Goal: Task Accomplishment & Management: Use online tool/utility

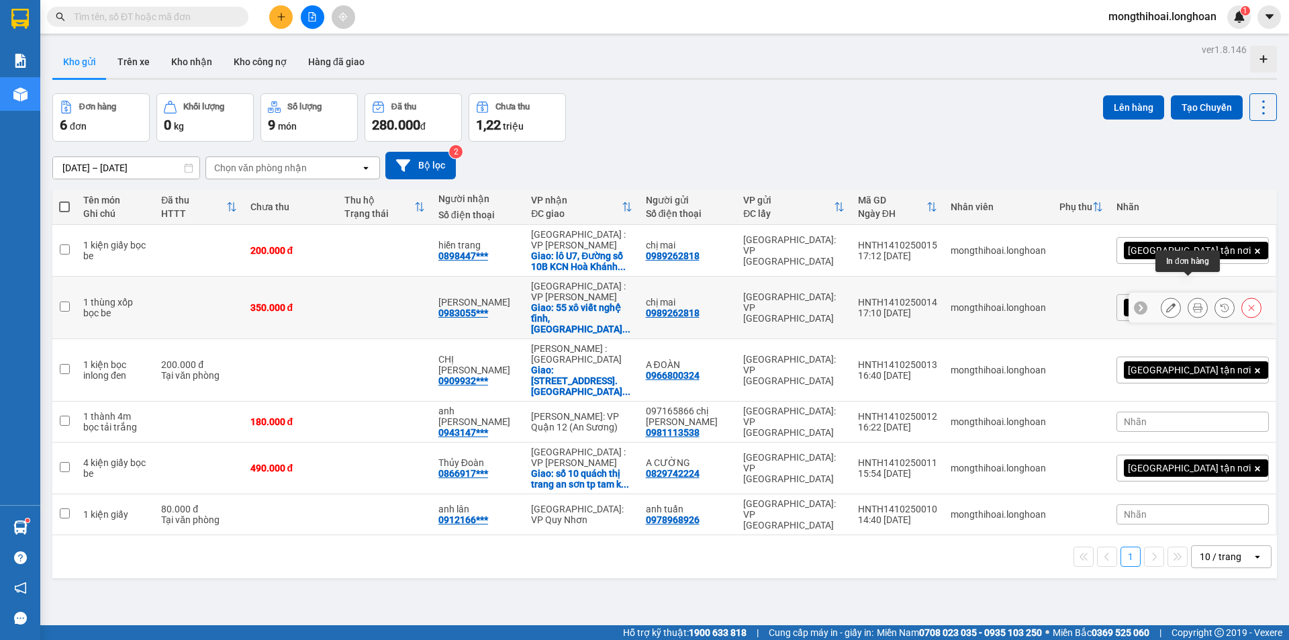
click at [1193, 303] on icon at bounding box center [1197, 307] width 9 height 9
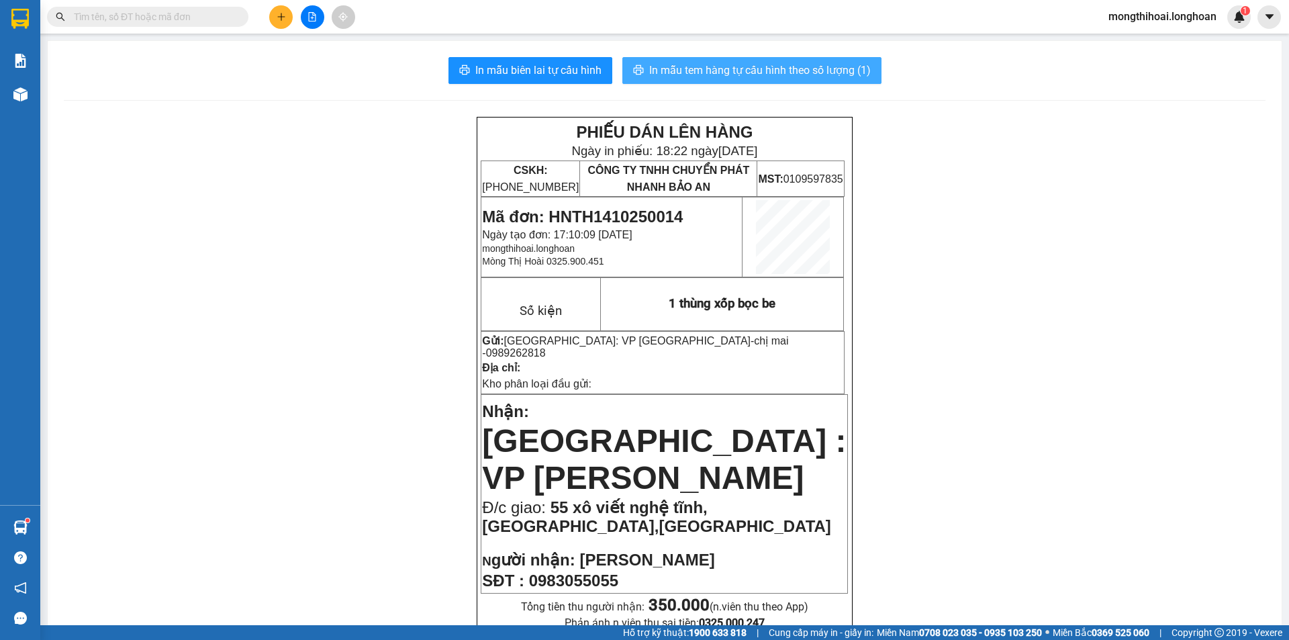
drag, startPoint x: 800, startPoint y: 71, endPoint x: 938, endPoint y: 79, distance: 137.9
click at [801, 71] on span "In mẫu tem hàng tự cấu hình theo số lượng (1)" at bounding box center [760, 70] width 222 height 17
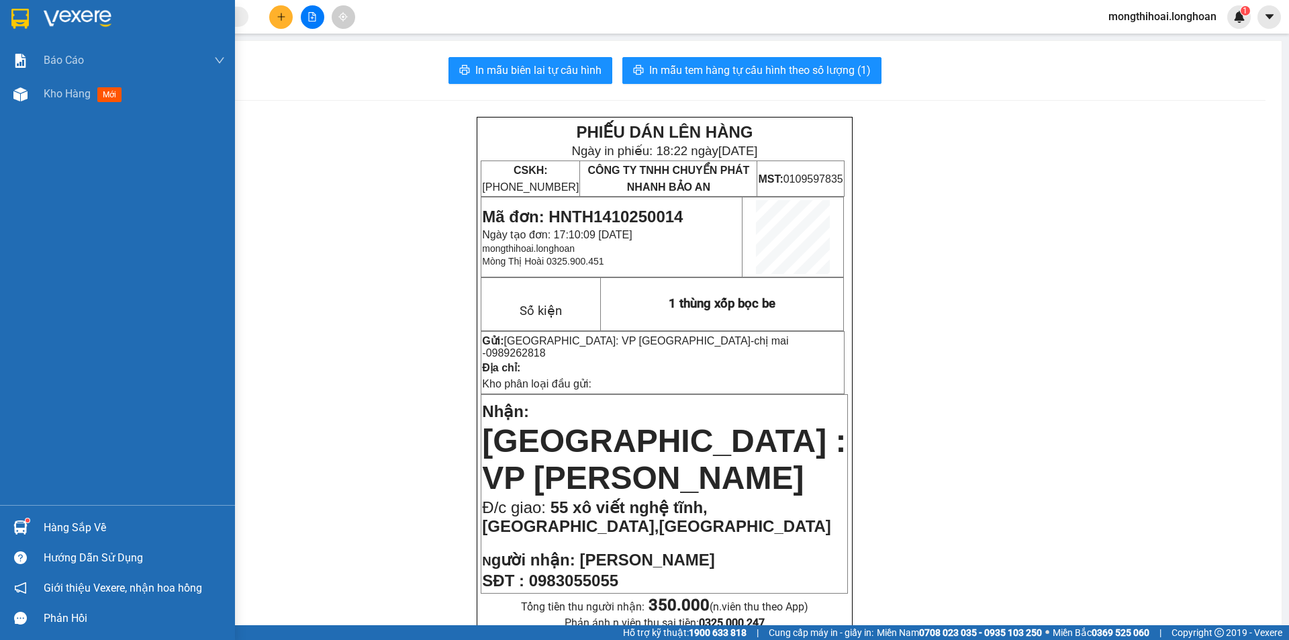
click at [1, 21] on div at bounding box center [117, 22] width 235 height 44
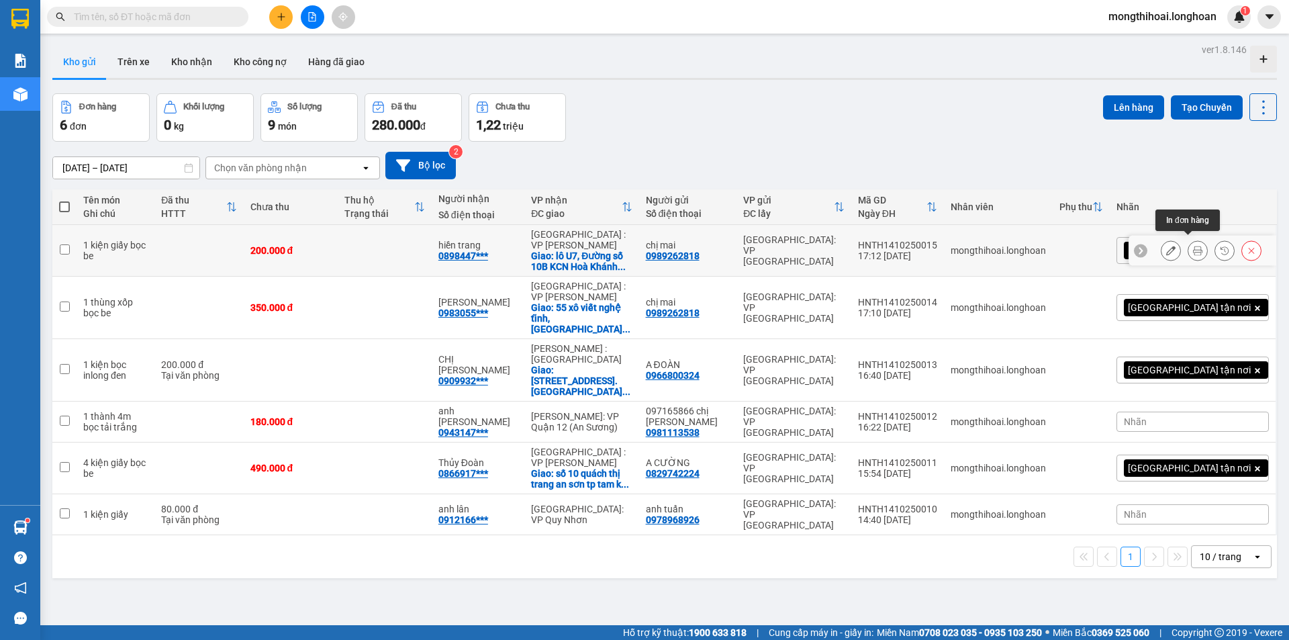
click at [1193, 246] on icon at bounding box center [1197, 250] width 9 height 9
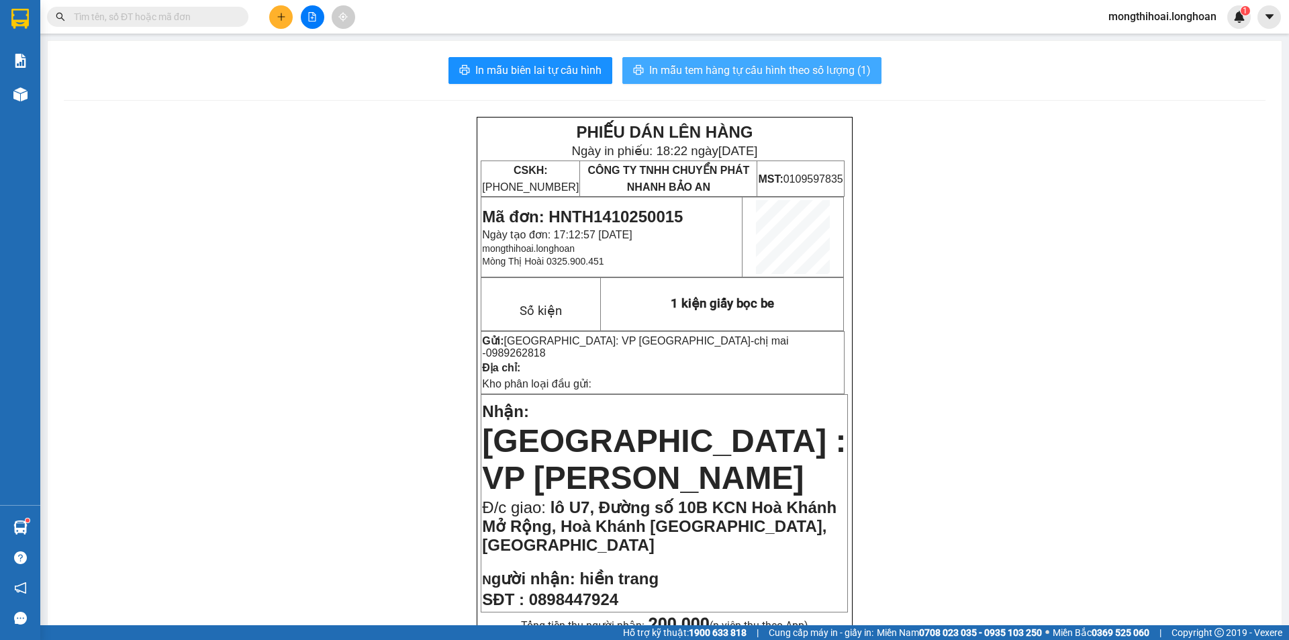
click at [808, 69] on span "In mẫu tem hàng tự cấu hình theo số lượng (1)" at bounding box center [760, 70] width 222 height 17
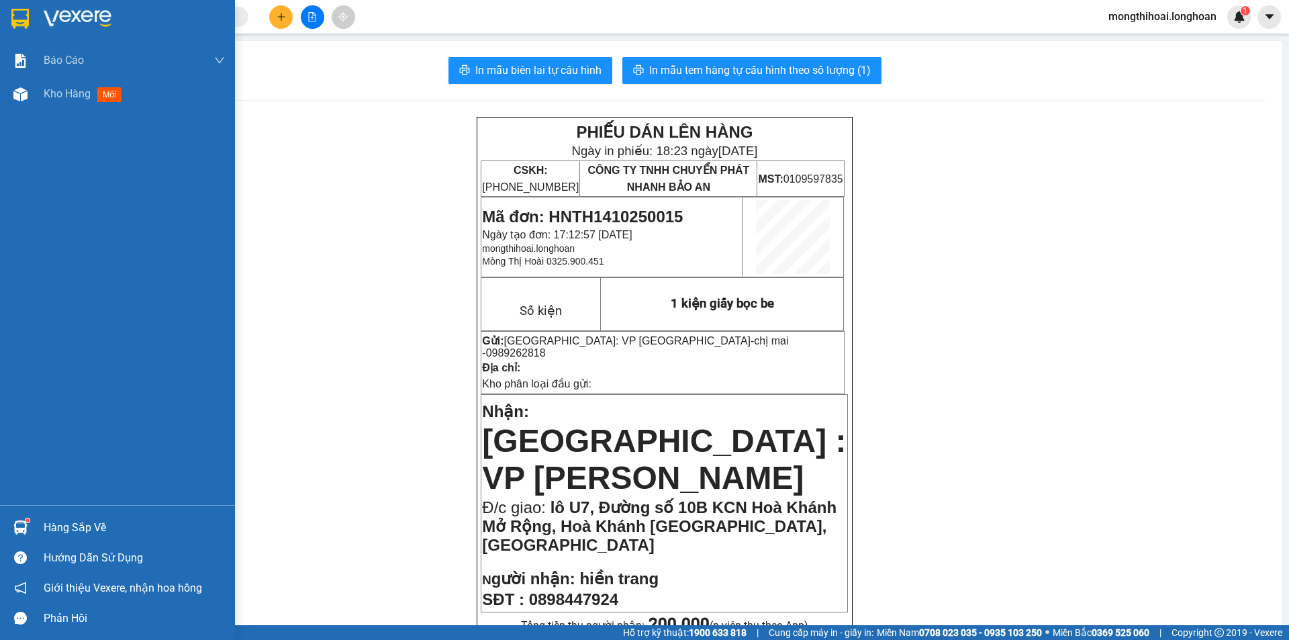
click at [0, 11] on div at bounding box center [117, 22] width 235 height 44
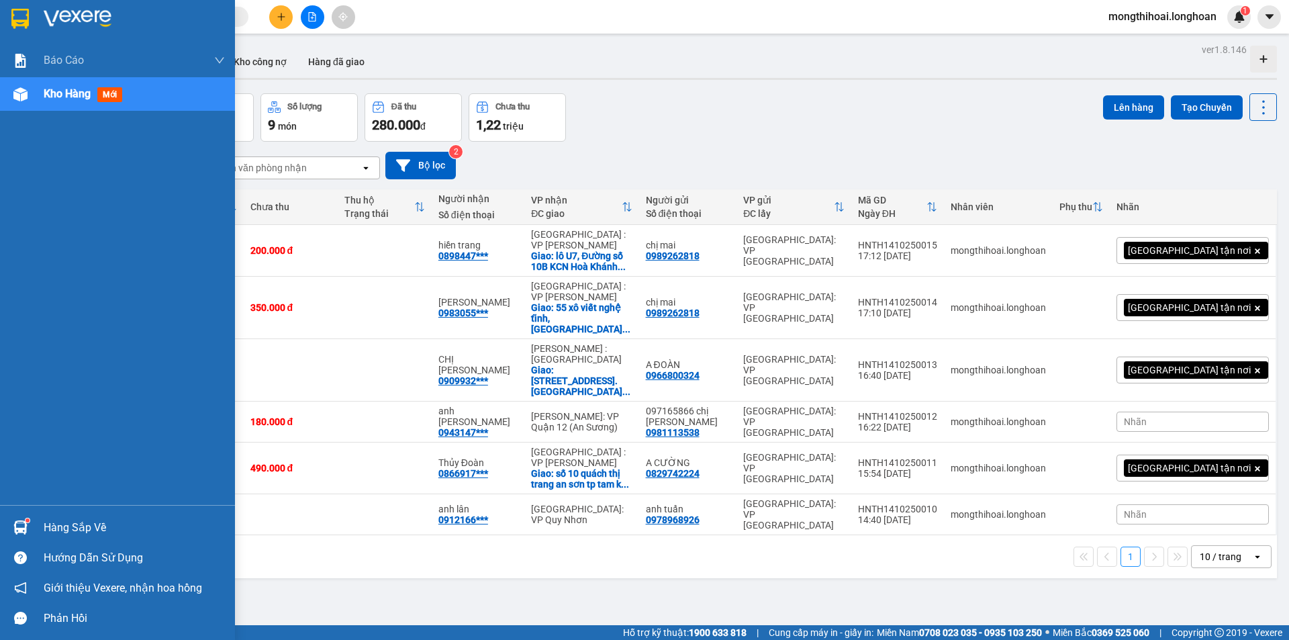
click at [0, 11] on div at bounding box center [117, 22] width 235 height 44
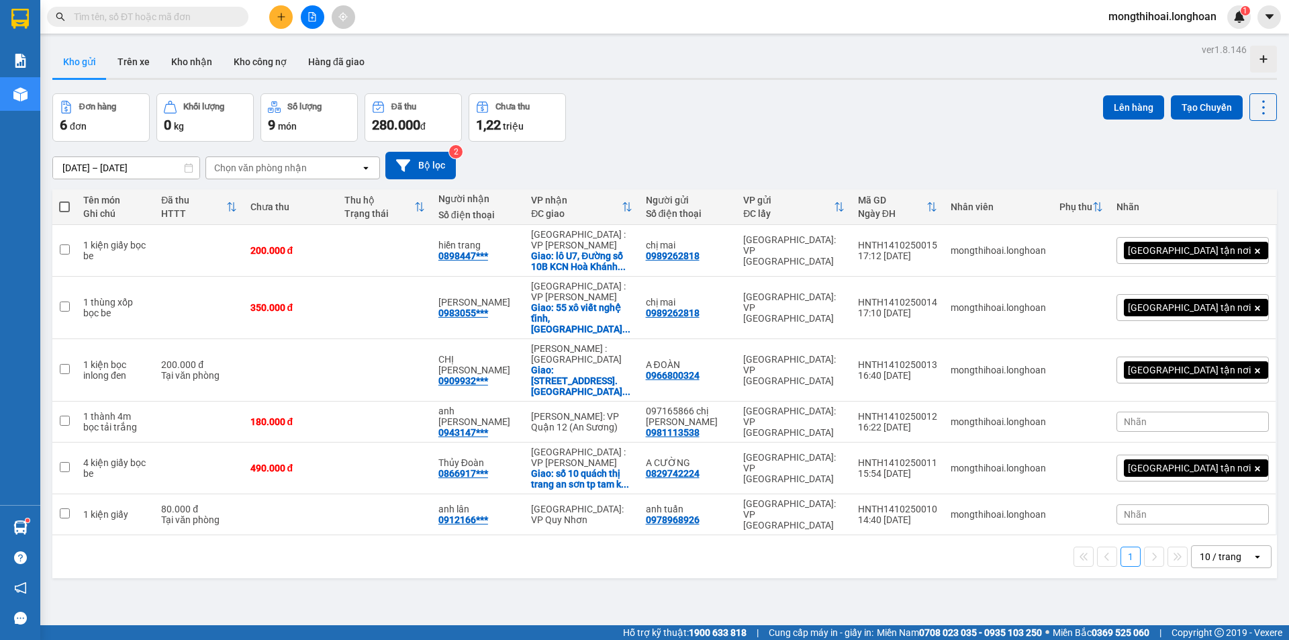
click at [316, 21] on icon "file-add" at bounding box center [312, 16] width 9 height 9
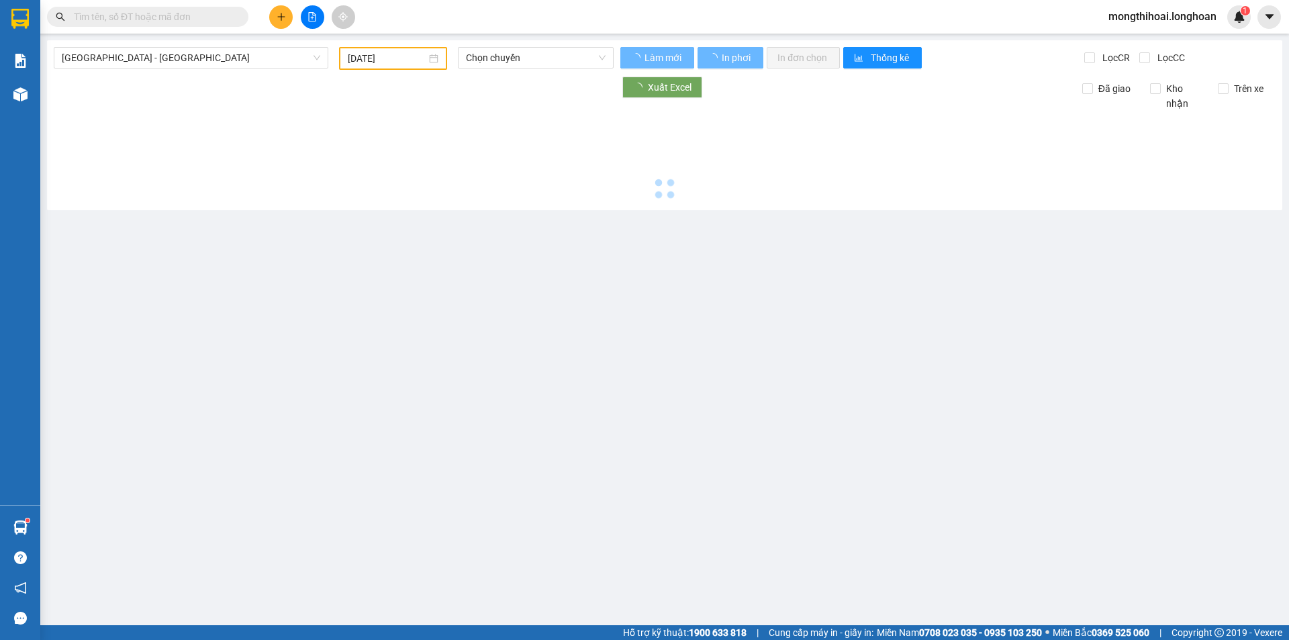
type input "[DATE]"
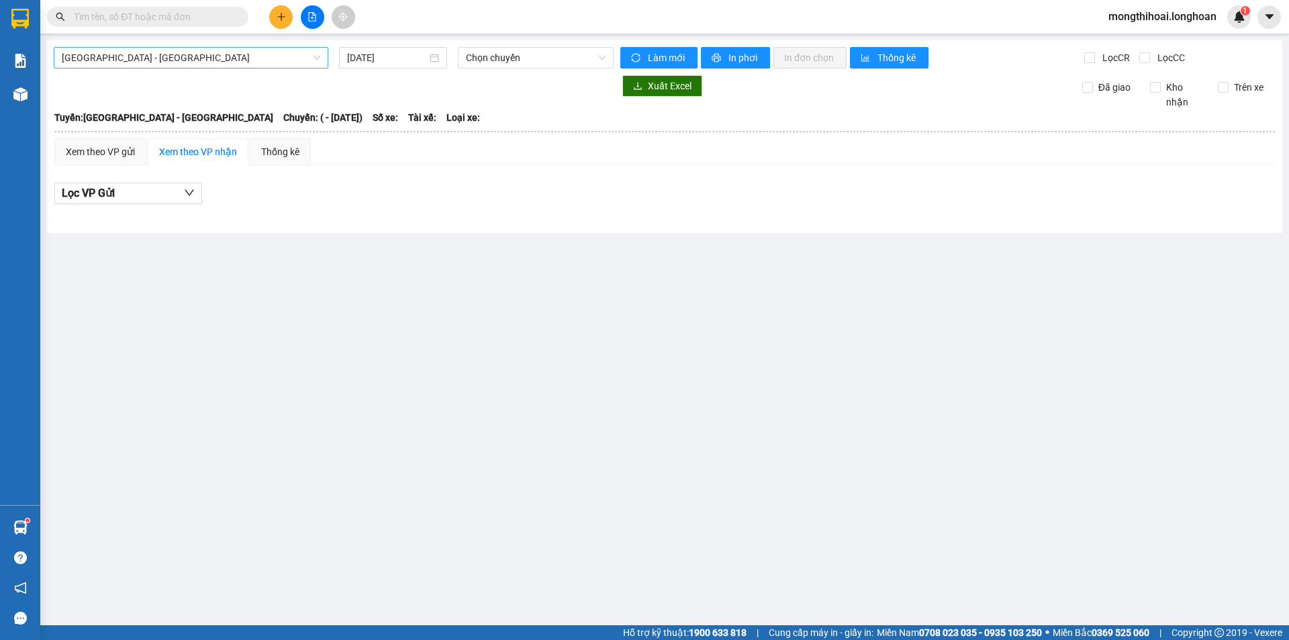
click at [259, 66] on span "[GEOGRAPHIC_DATA] - [GEOGRAPHIC_DATA]" at bounding box center [191, 58] width 259 height 20
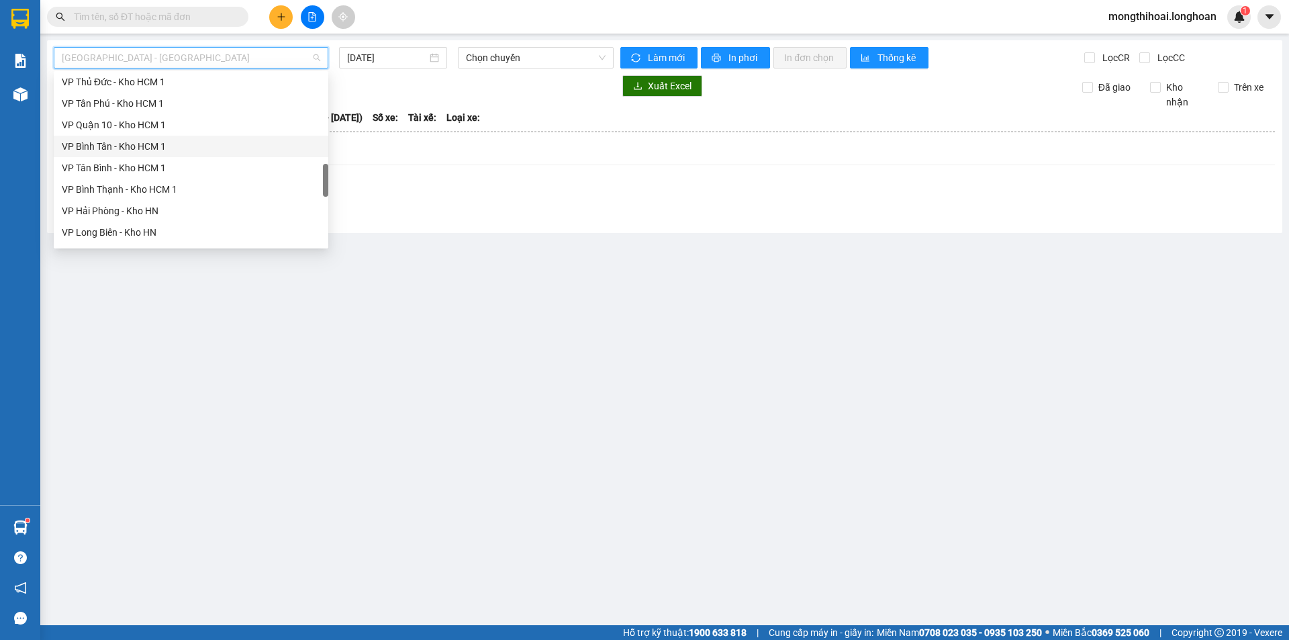
scroll to position [806, 0]
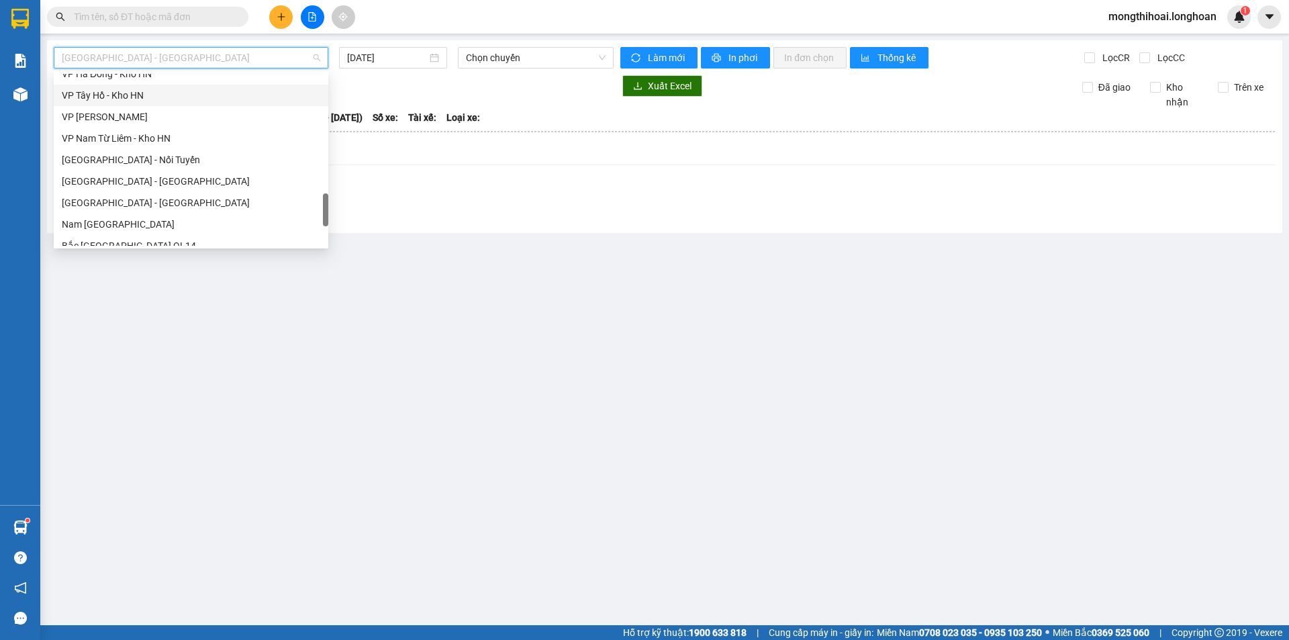
click at [105, 103] on div "VP Tây Hồ - Kho HN" at bounding box center [191, 95] width 275 height 21
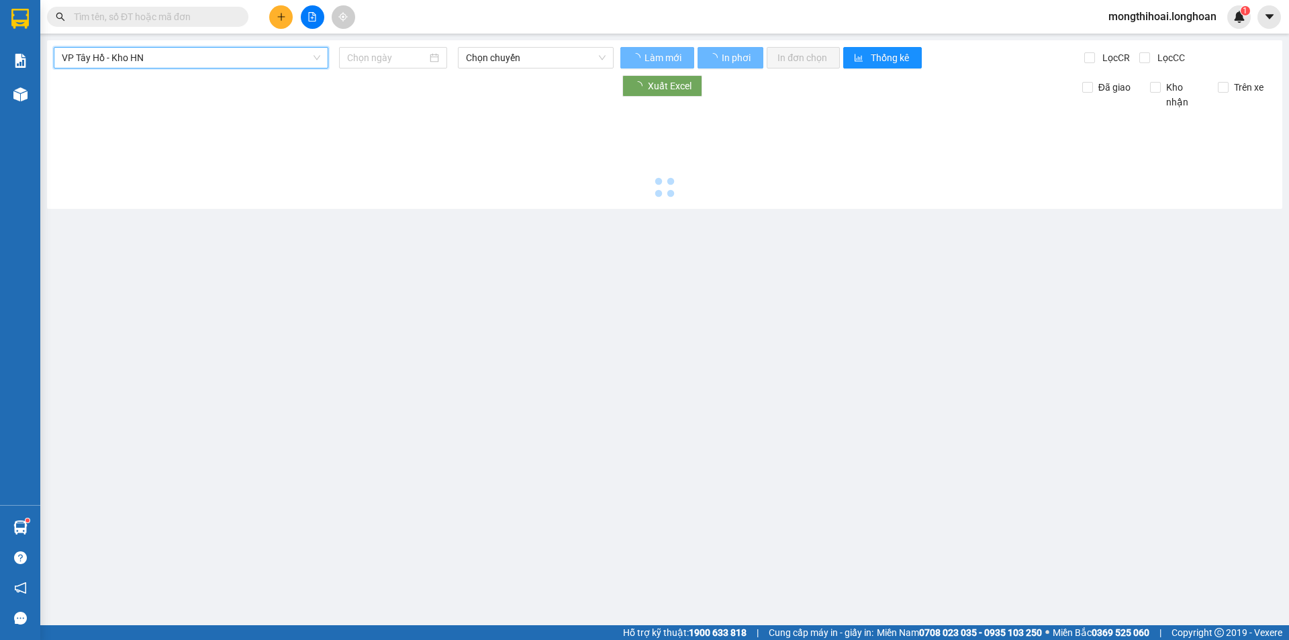
type input "[DATE]"
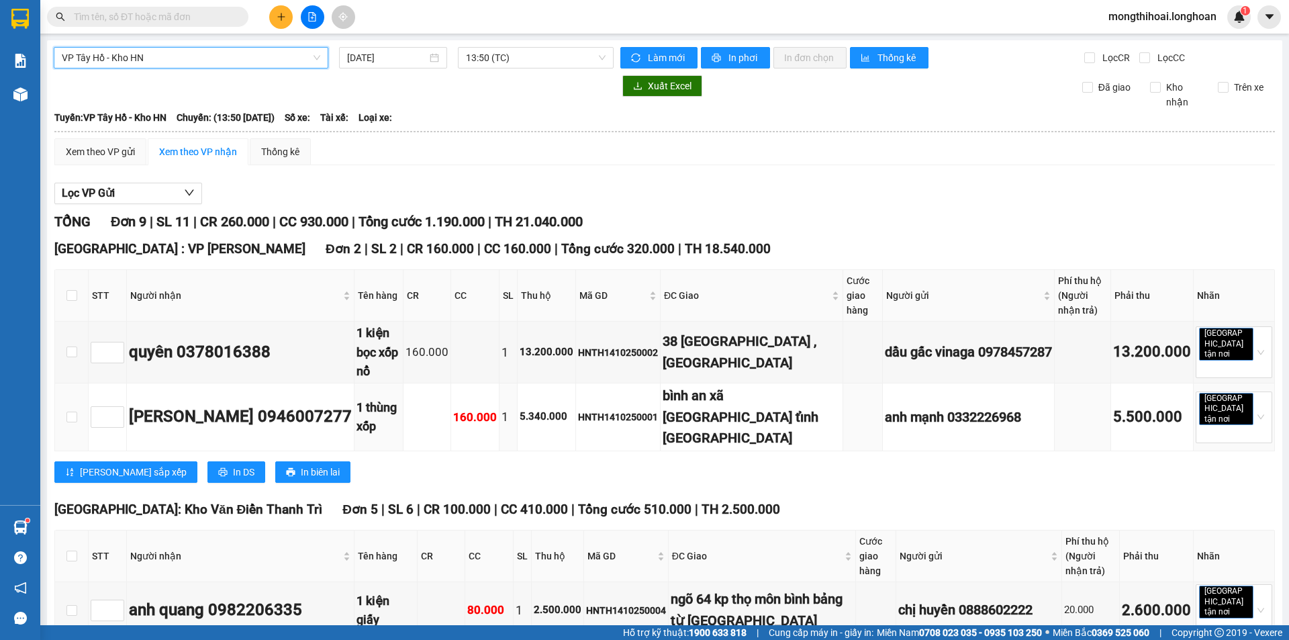
scroll to position [201, 0]
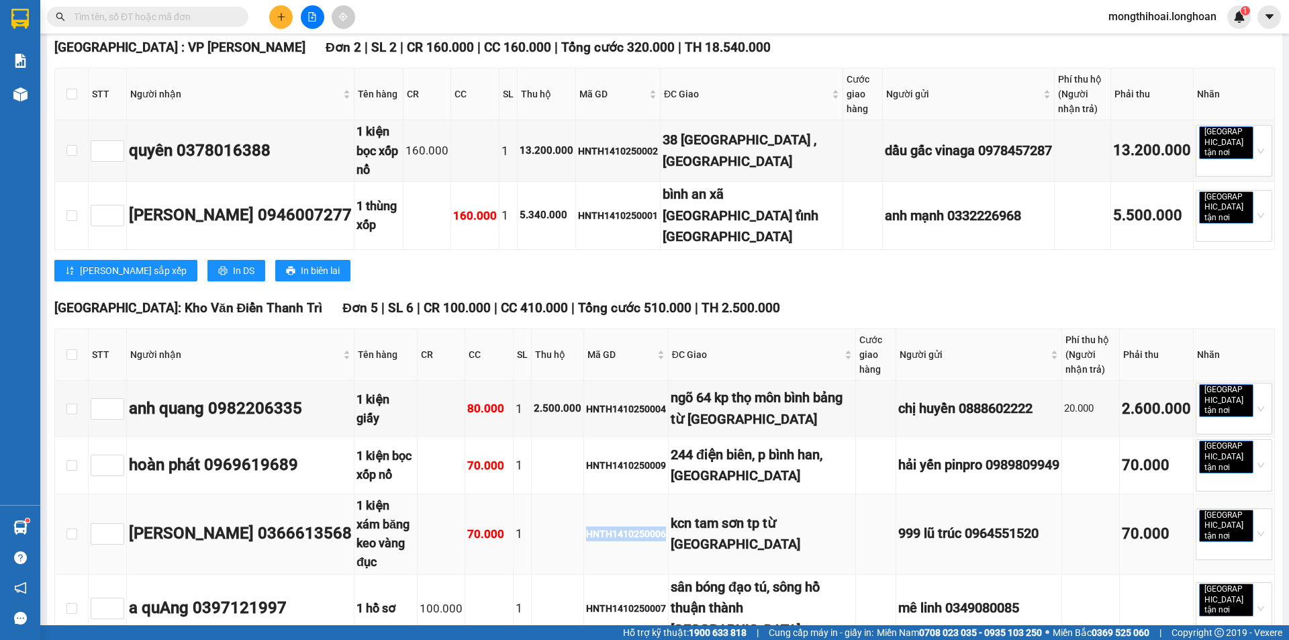
drag, startPoint x: 647, startPoint y: 492, endPoint x: 557, endPoint y: 496, distance: 90.1
click at [557, 496] on tr "tuấn minh 0366613568 1 kiện xám băng keo vàng đục 70.000 1 HNTH1410250006 [GEOG…" at bounding box center [665, 534] width 1220 height 81
copy div "HNTH1410250006"
click at [197, 15] on input "text" at bounding box center [153, 16] width 158 height 15
paste input "HNTH1410250006"
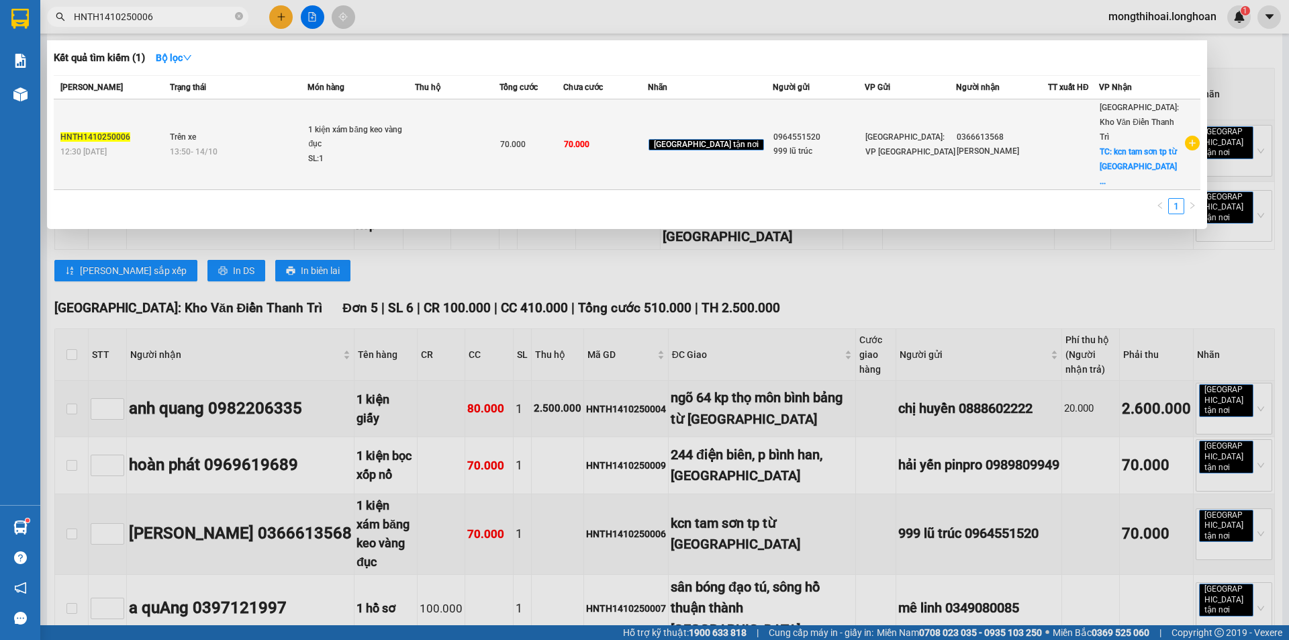
type input "HNTH1410250006"
click at [463, 140] on td at bounding box center [457, 144] width 85 height 91
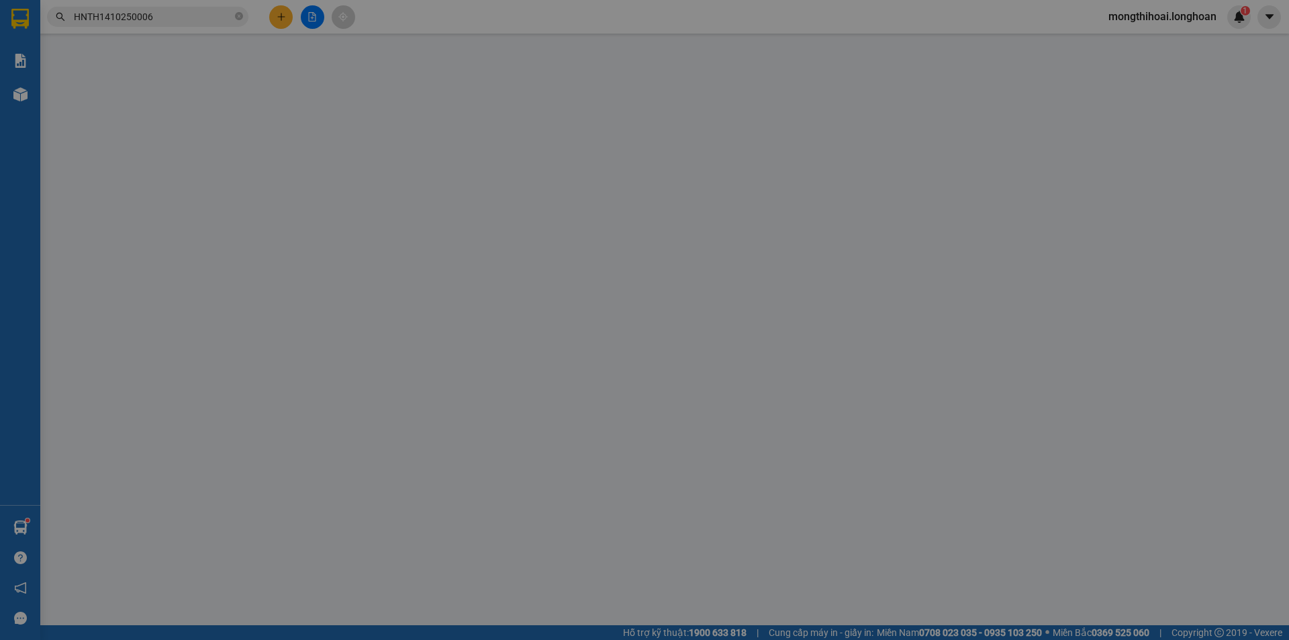
type input "0964551520"
type input "999 lũ trúc"
type input "0366613568"
type input "[PERSON_NAME]"
checkbox input "true"
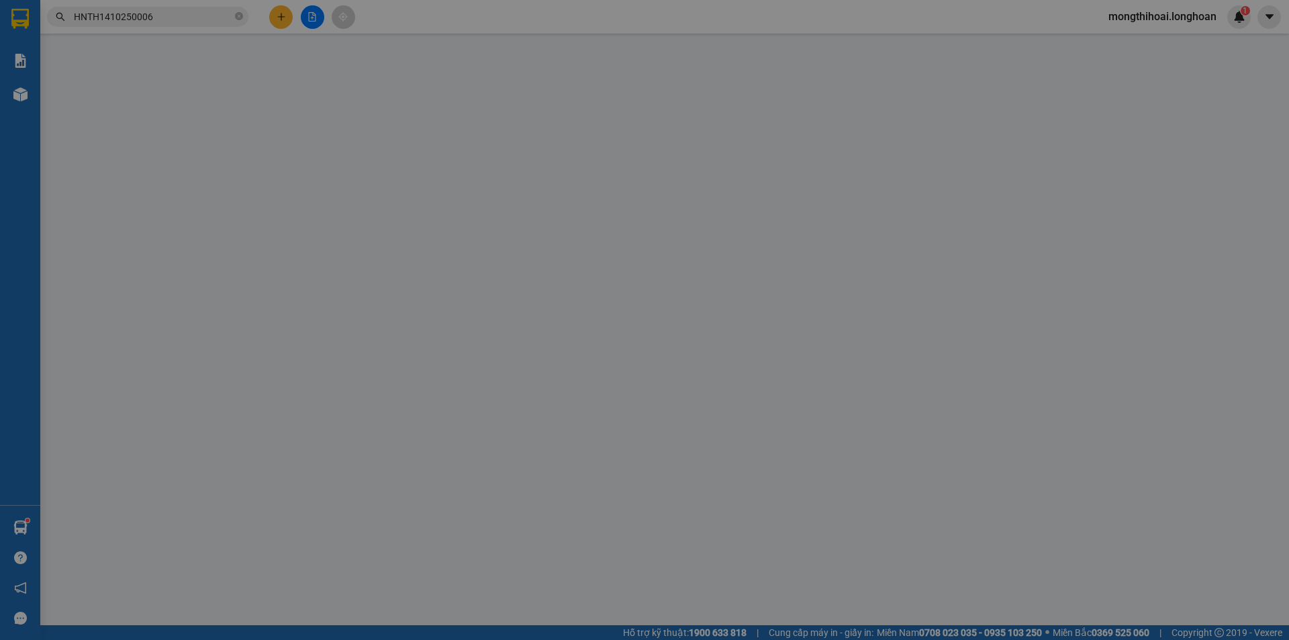
type input "kcn tam sơn tp từ [GEOGRAPHIC_DATA]"
type input "0"
type input "70.000"
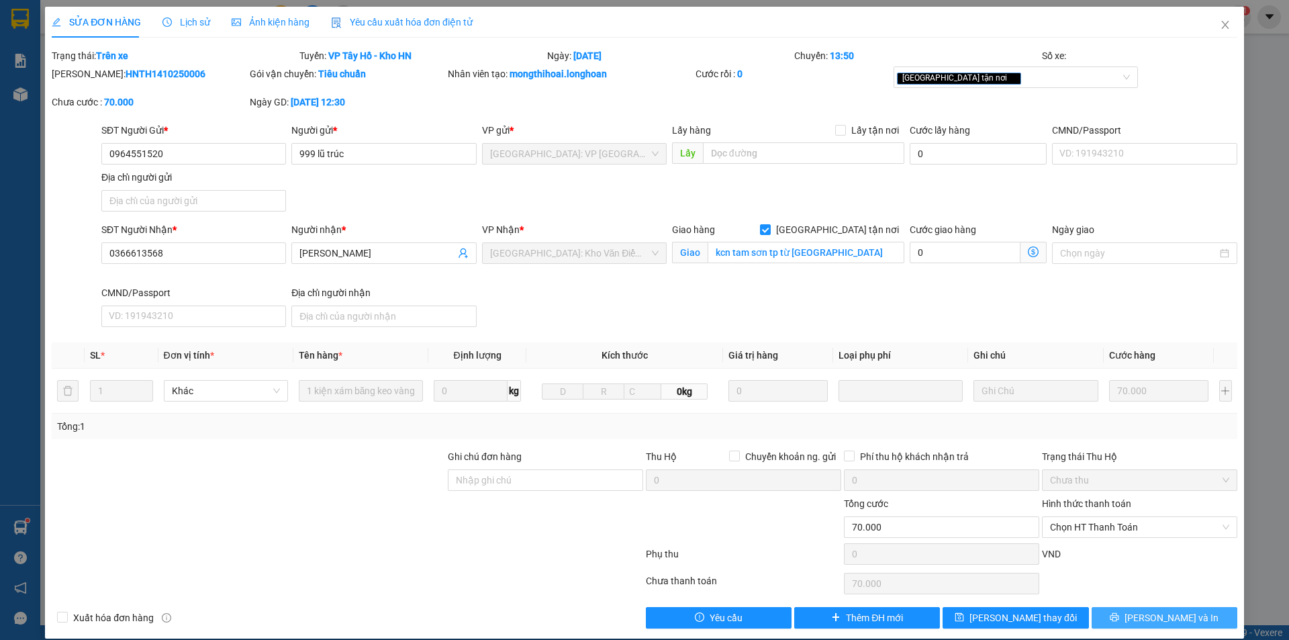
drag, startPoint x: 1150, startPoint y: 612, endPoint x: 1134, endPoint y: 606, distance: 16.6
click at [1148, 610] on span "[PERSON_NAME] và In" at bounding box center [1172, 617] width 94 height 15
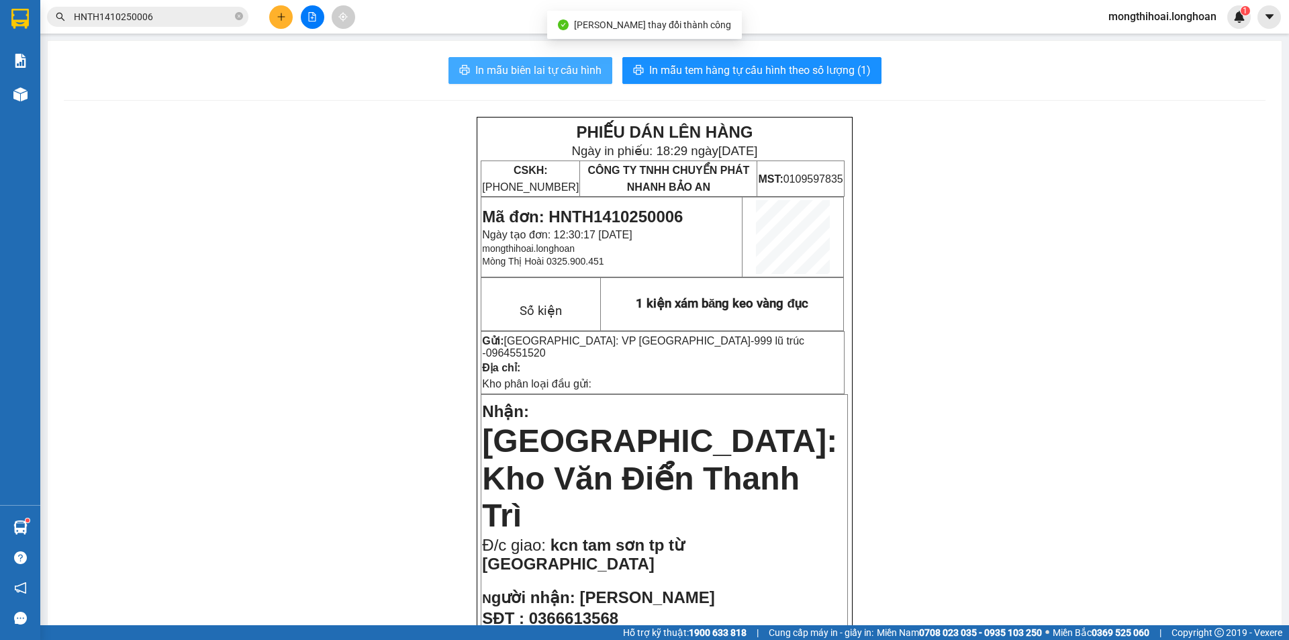
click at [567, 62] on span "In mẫu biên lai tự cấu hình" at bounding box center [538, 70] width 126 height 17
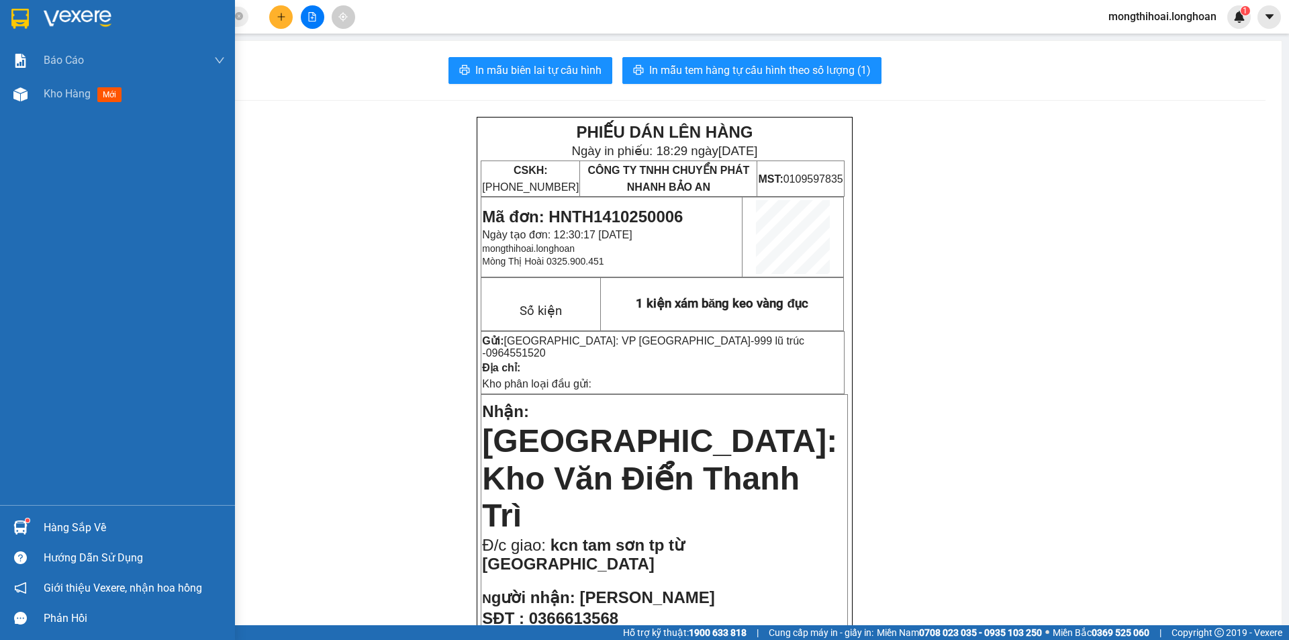
click at [10, 10] on div at bounding box center [21, 19] width 24 height 24
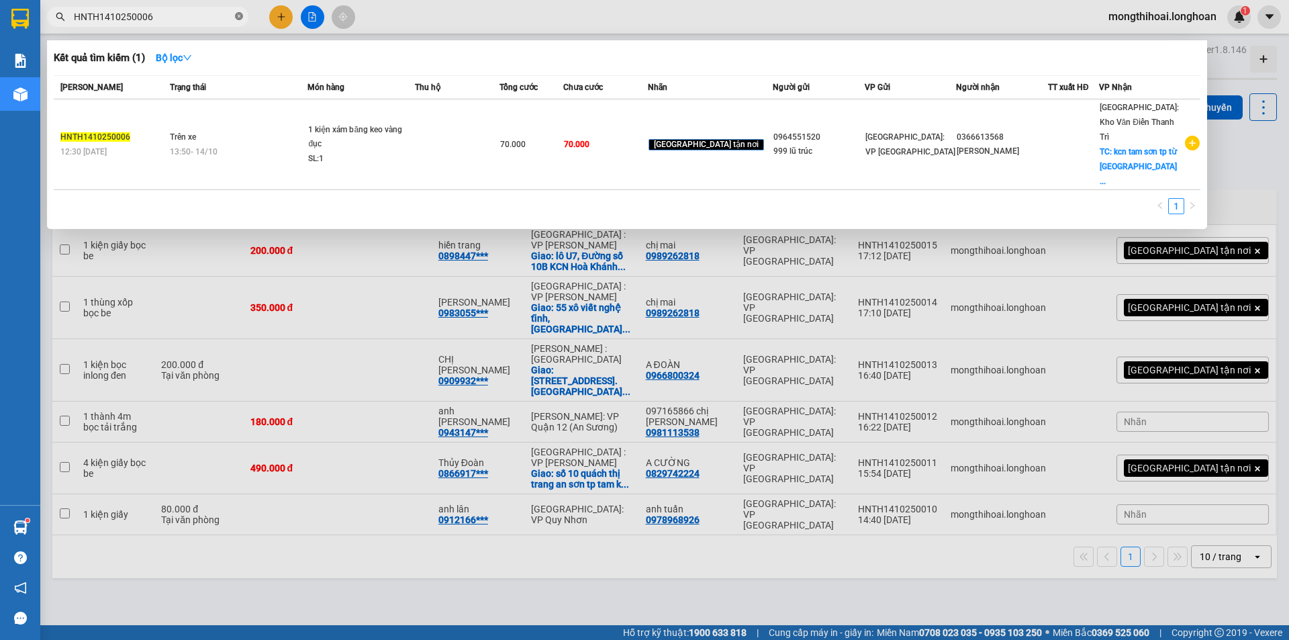
drag, startPoint x: 239, startPoint y: 16, endPoint x: 296, endPoint y: 21, distance: 57.3
click at [238, 16] on icon "close-circle" at bounding box center [239, 16] width 8 height 8
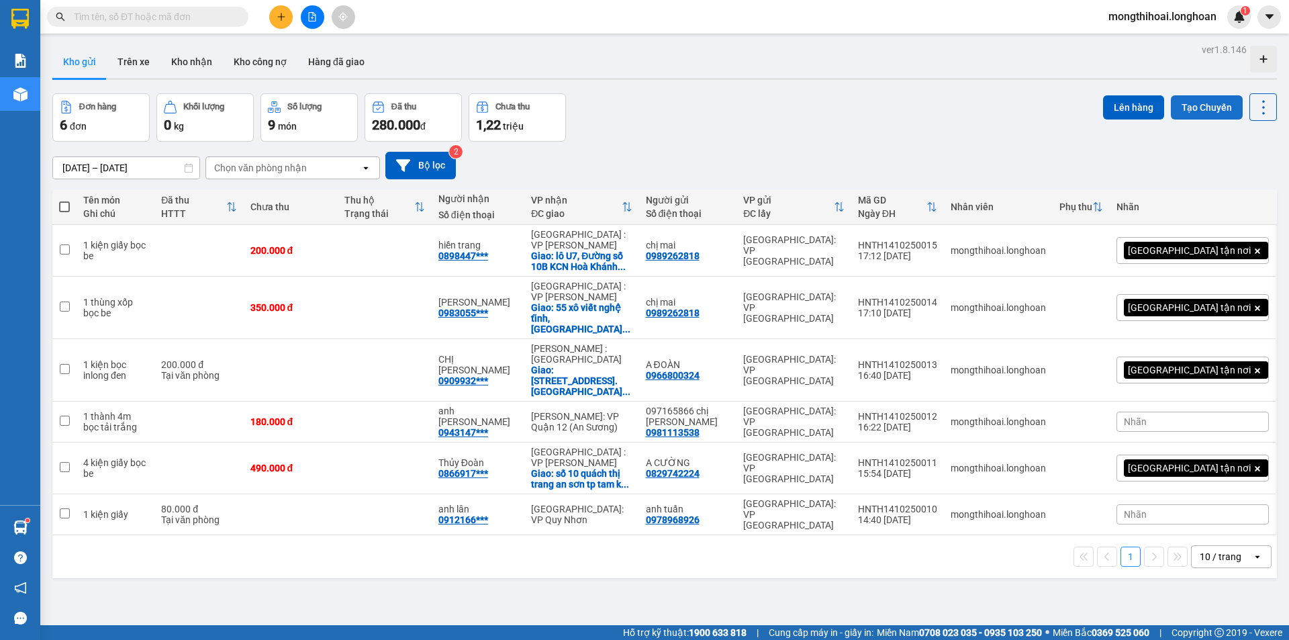
click at [1192, 109] on button "Tạo Chuyến" at bounding box center [1207, 107] width 72 height 24
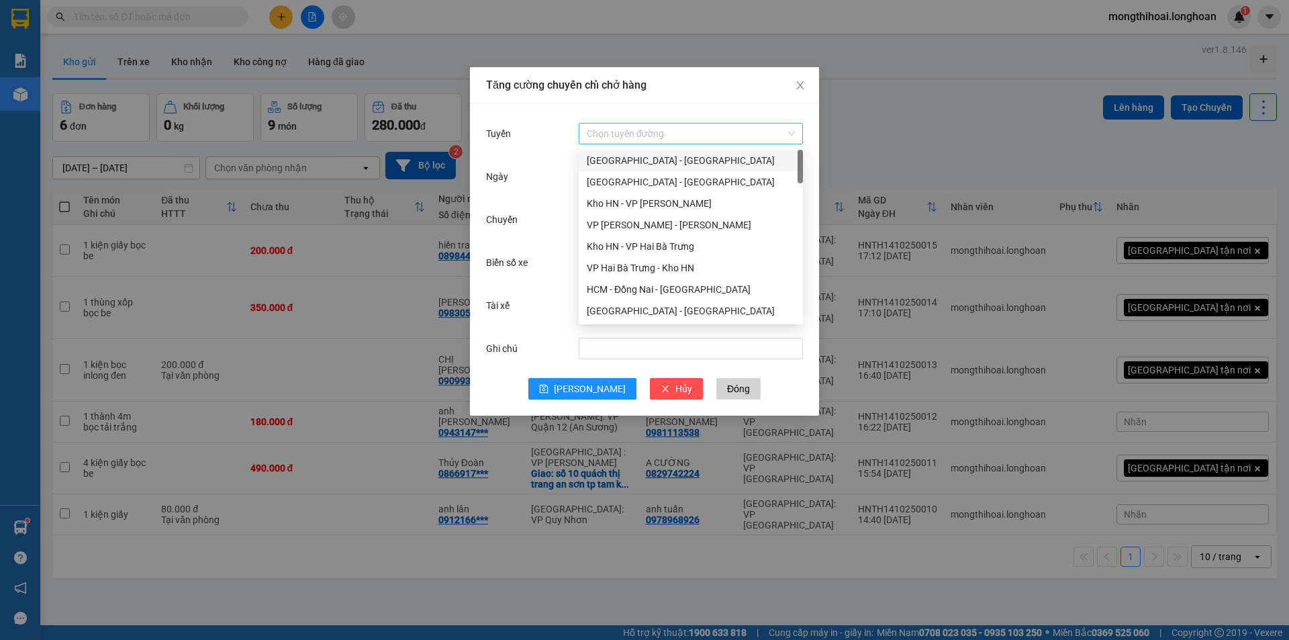
click at [663, 144] on div "Chọn tuyến đường" at bounding box center [691, 133] width 224 height 21
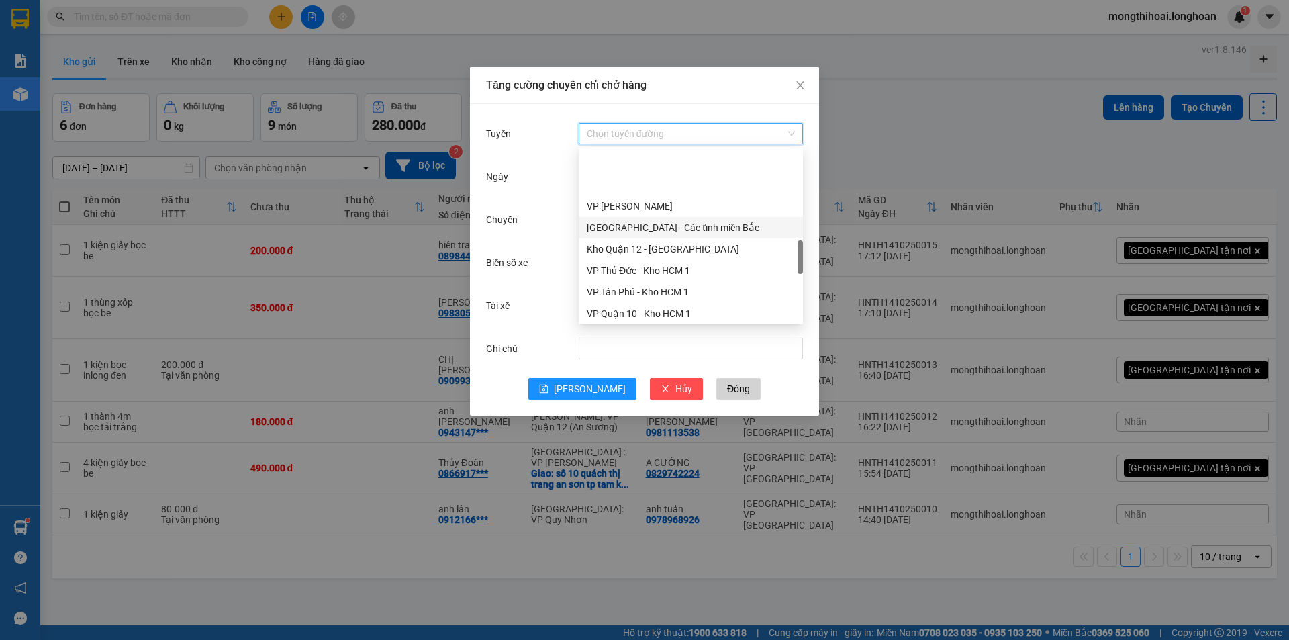
scroll to position [671, 0]
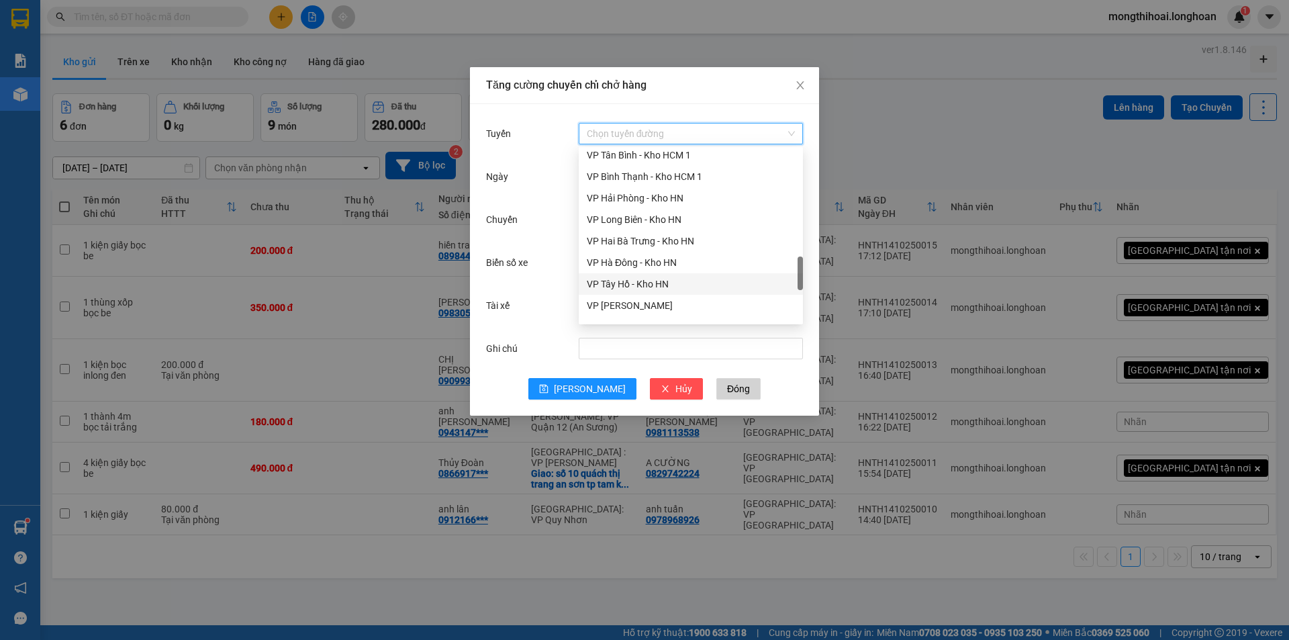
click at [618, 278] on div "VP Tây Hồ - Kho HN" at bounding box center [691, 284] width 208 height 15
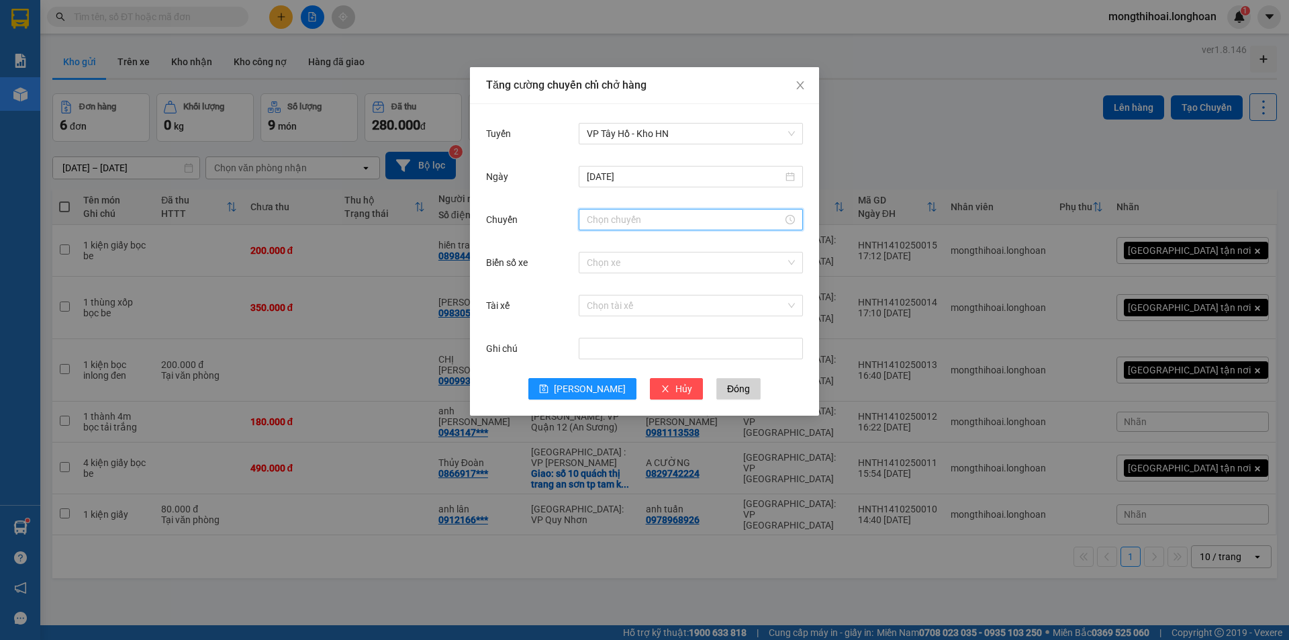
click at [646, 219] on input "Chuyến" at bounding box center [685, 219] width 196 height 15
click at [590, 333] on div "19" at bounding box center [598, 333] width 38 height 19
click at [626, 322] on div "40" at bounding box center [635, 325] width 37 height 19
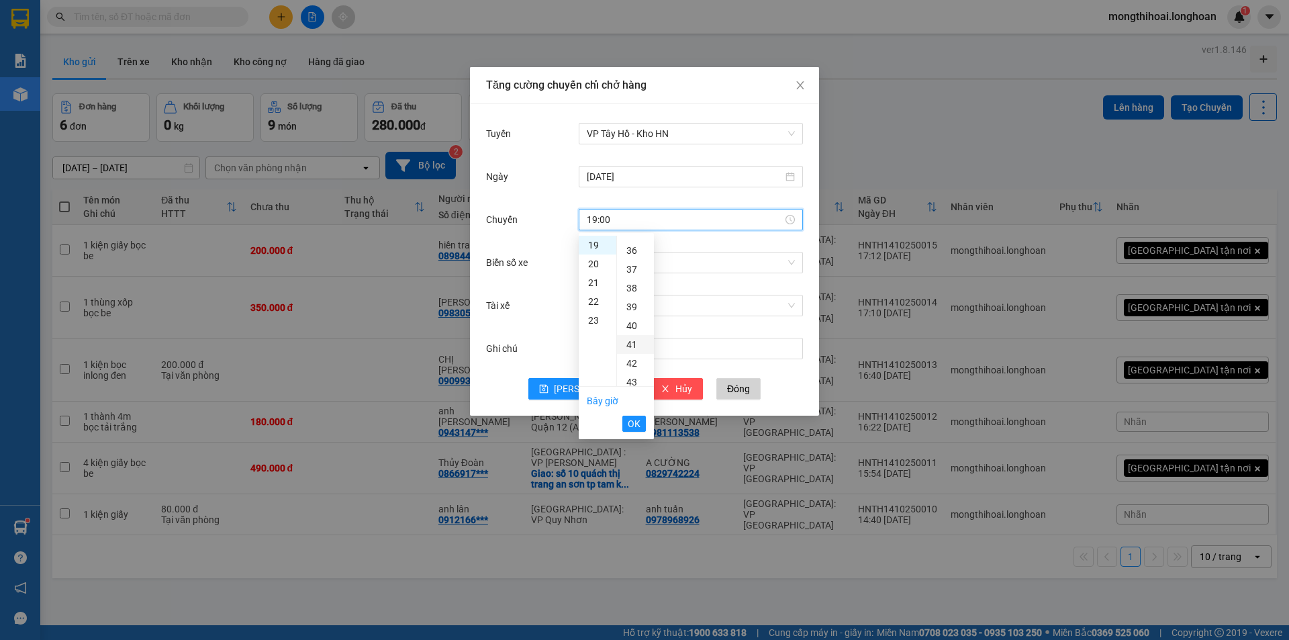
type input "19:40"
click at [635, 427] on span "OK" at bounding box center [634, 423] width 13 height 15
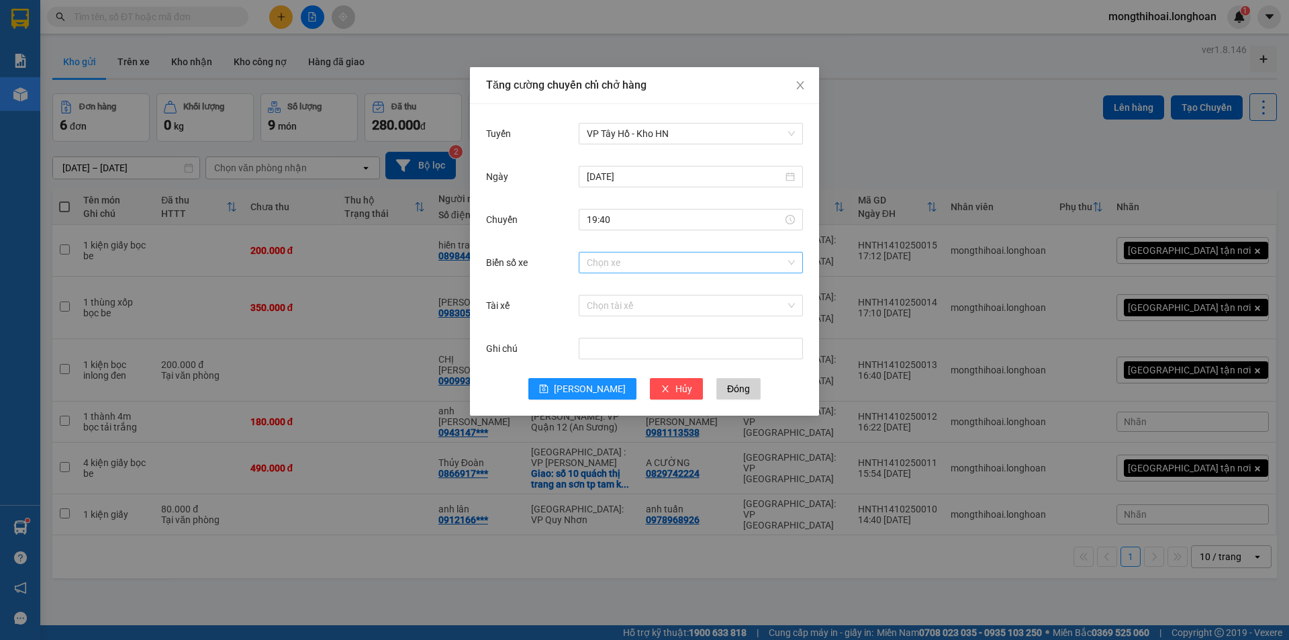
drag, startPoint x: 641, startPoint y: 249, endPoint x: 643, endPoint y: 257, distance: 8.3
click at [641, 253] on div "Chọn xe" at bounding box center [691, 262] width 224 height 27
click at [642, 263] on input "Biển số xe" at bounding box center [686, 262] width 199 height 20
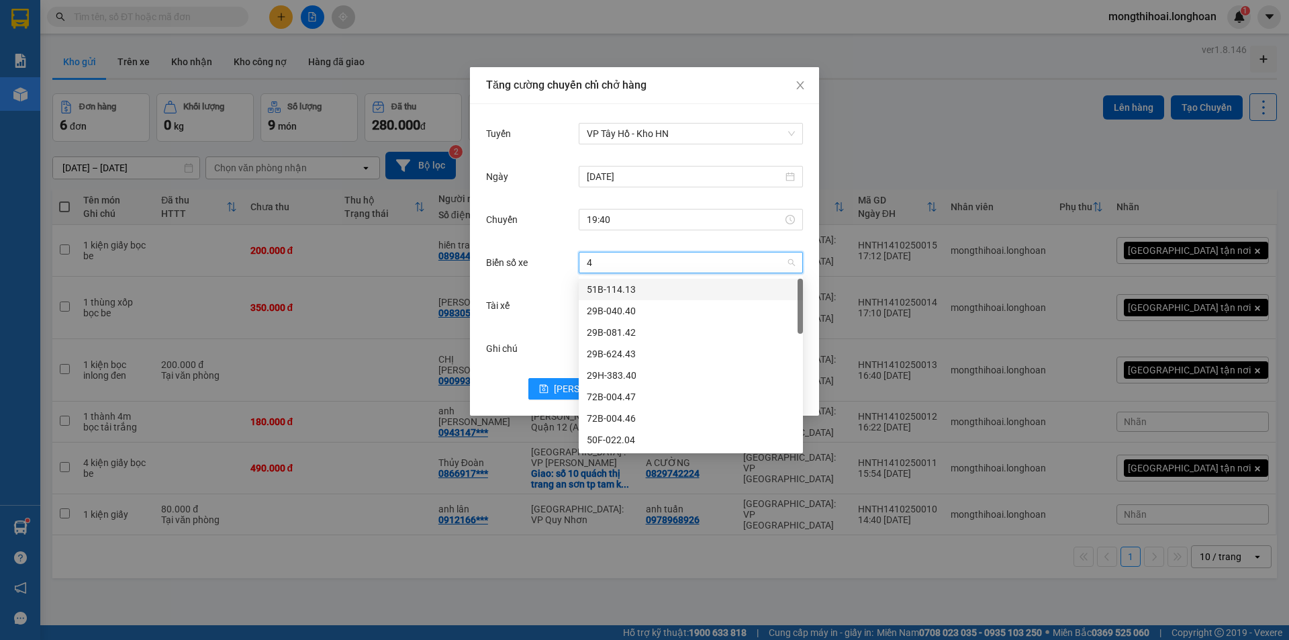
type input "45"
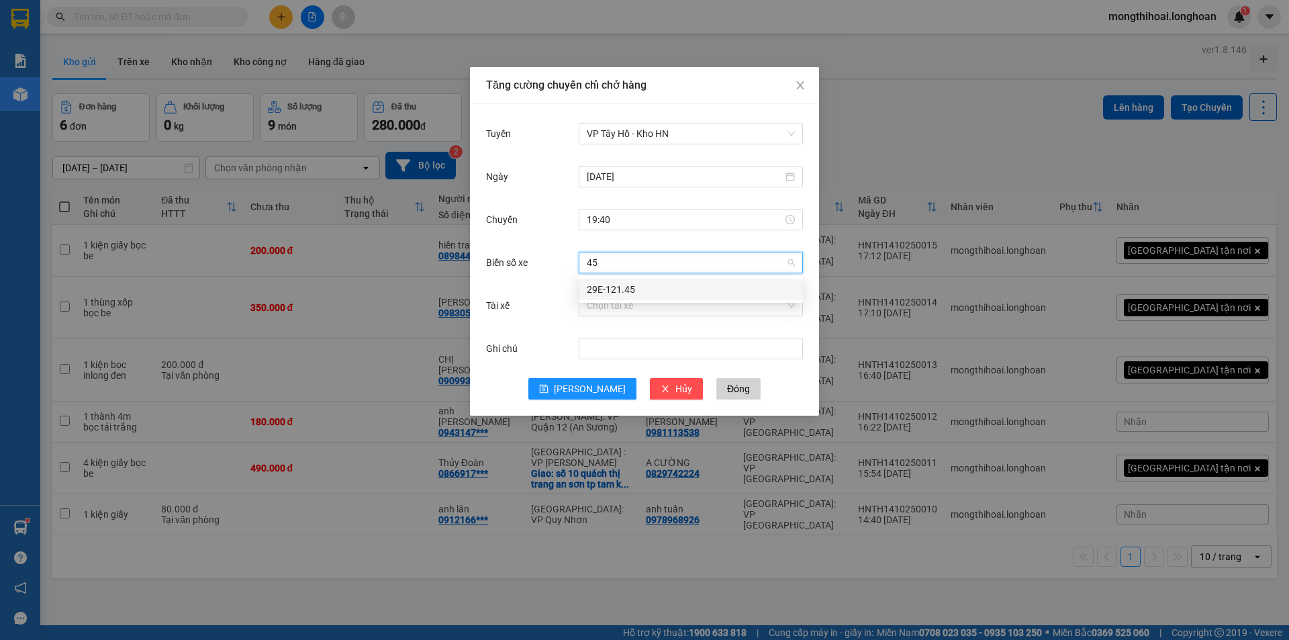
click at [626, 281] on div "29E-121.45" at bounding box center [691, 289] width 224 height 21
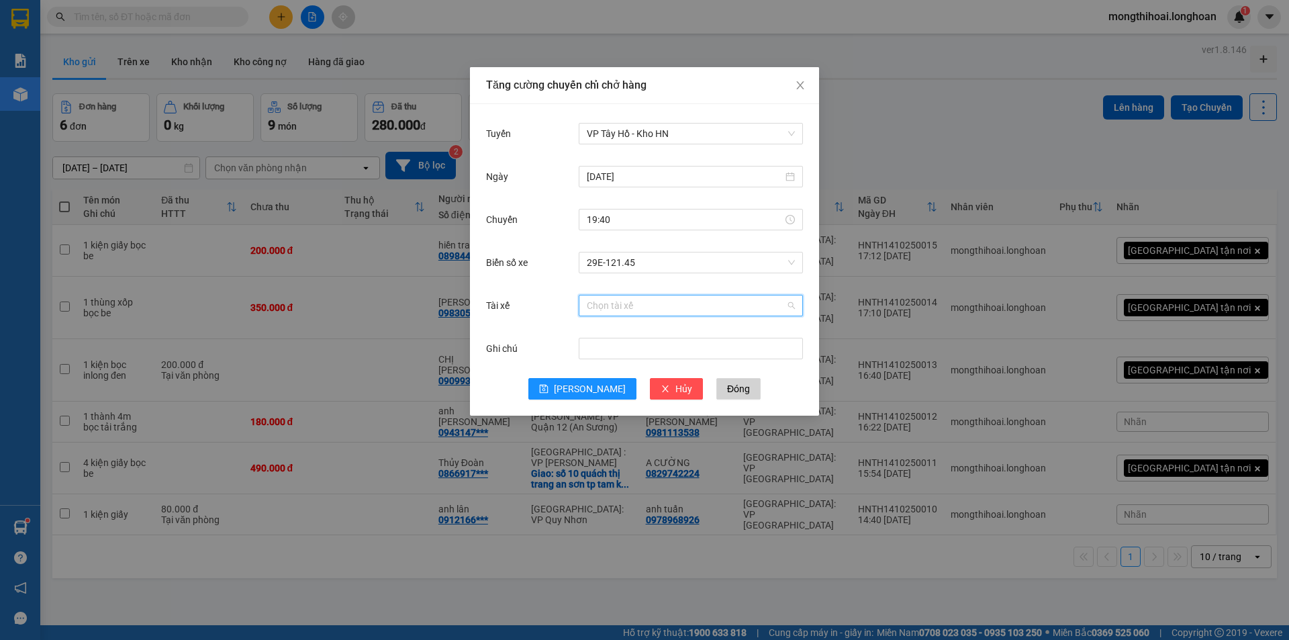
click at [633, 310] on input "Tài xế" at bounding box center [686, 305] width 199 height 20
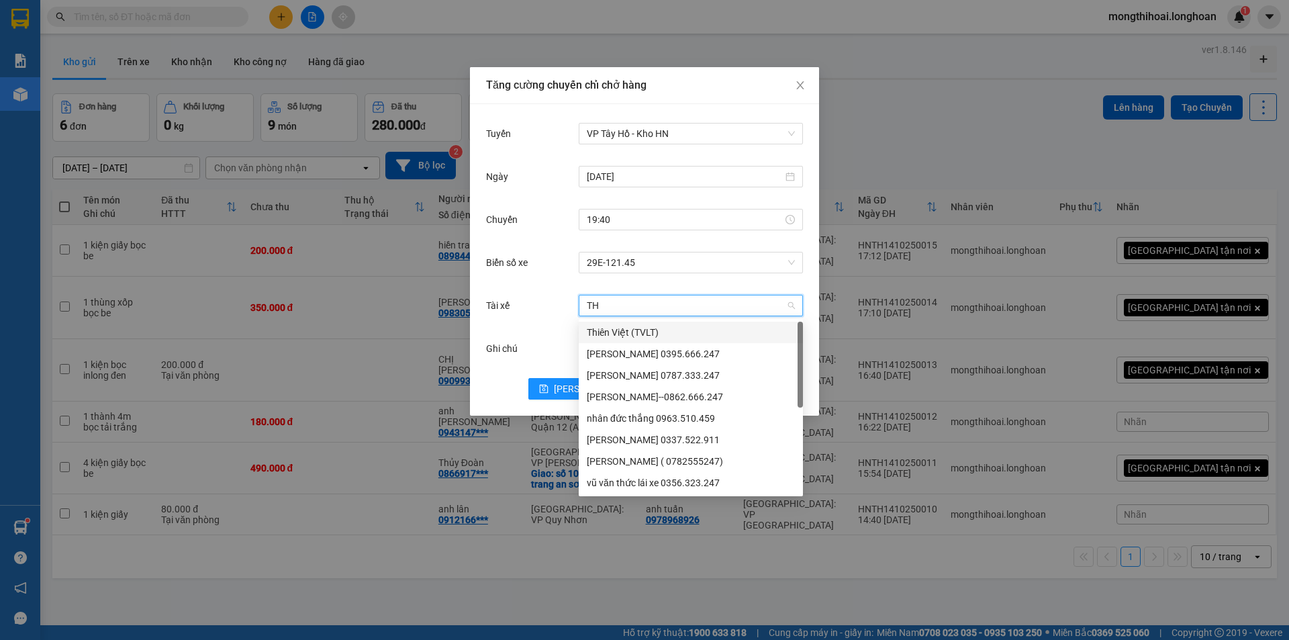
type input "THU"
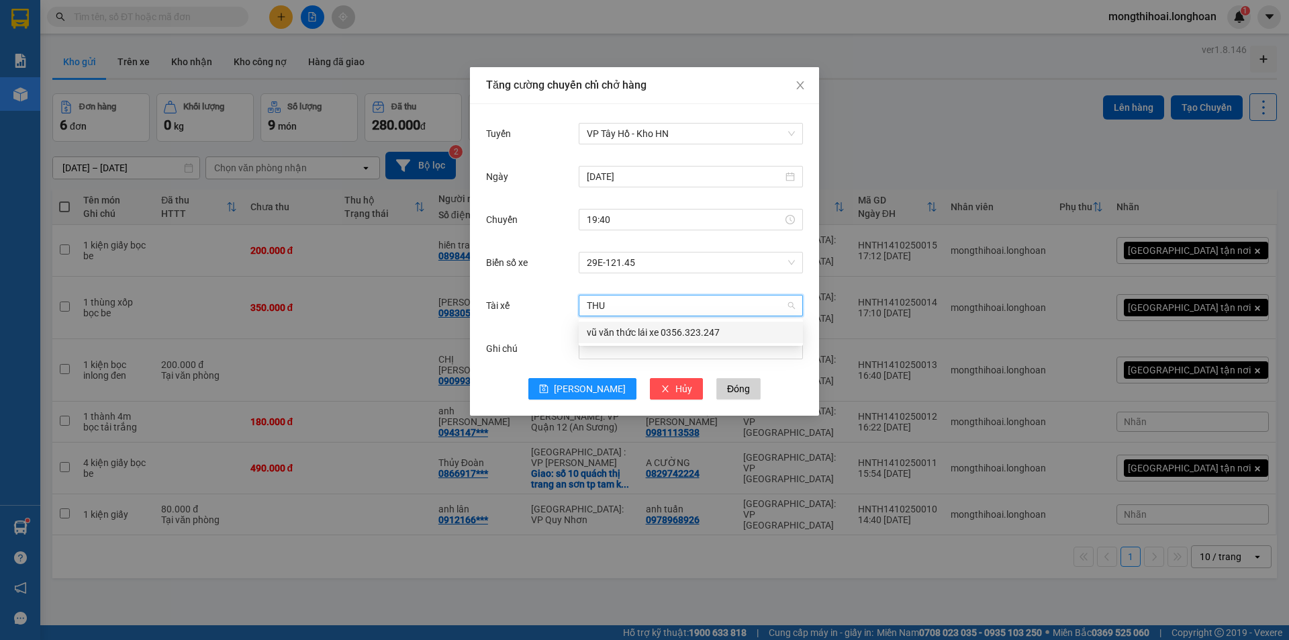
click at [635, 334] on div "vũ văn thức lái xe 0356.323.247" at bounding box center [691, 332] width 208 height 15
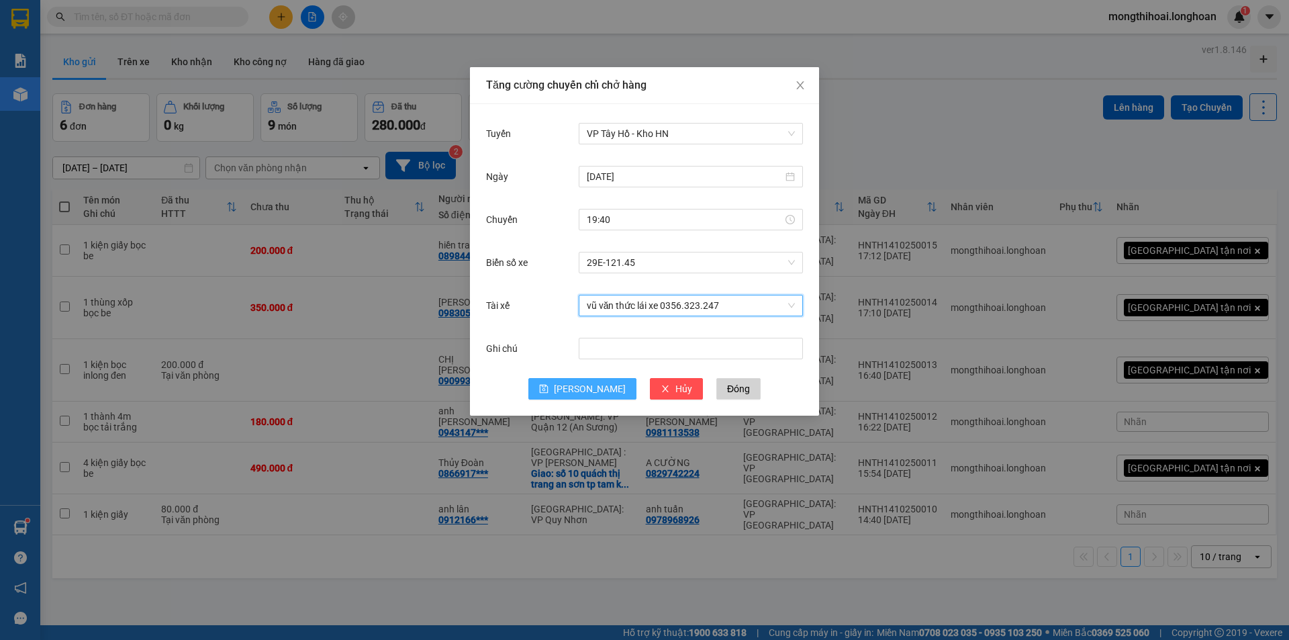
click at [596, 387] on span "[PERSON_NAME]" at bounding box center [590, 388] width 72 height 15
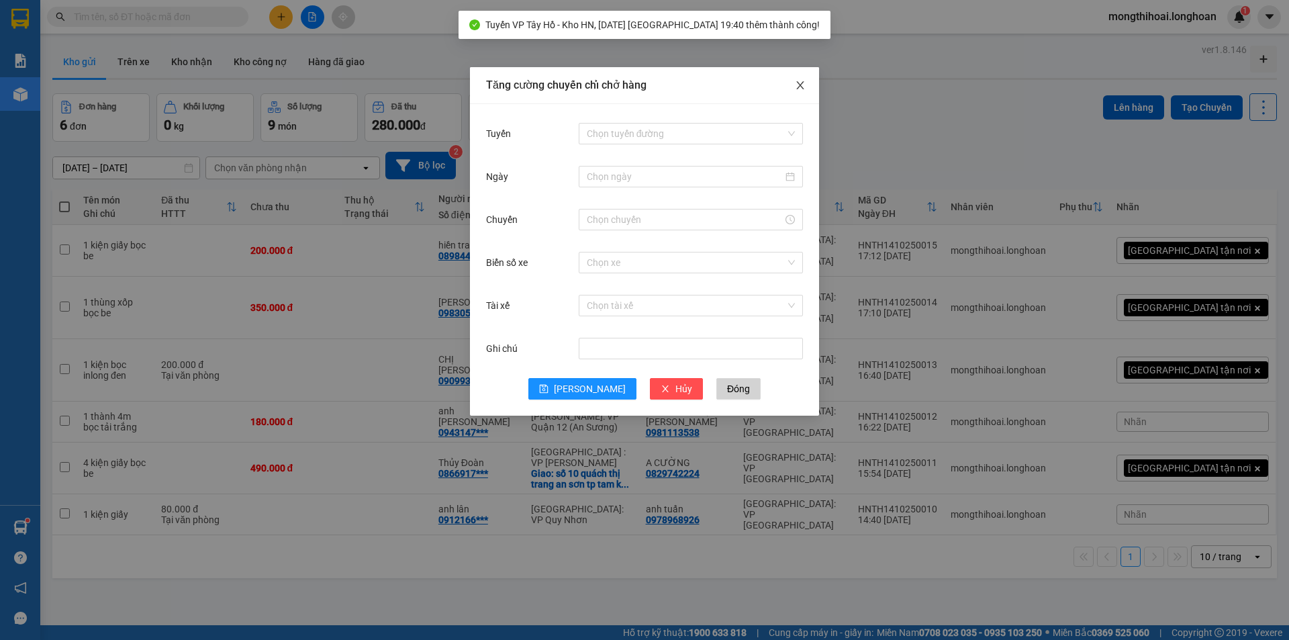
click at [794, 85] on span "Close" at bounding box center [801, 86] width 38 height 38
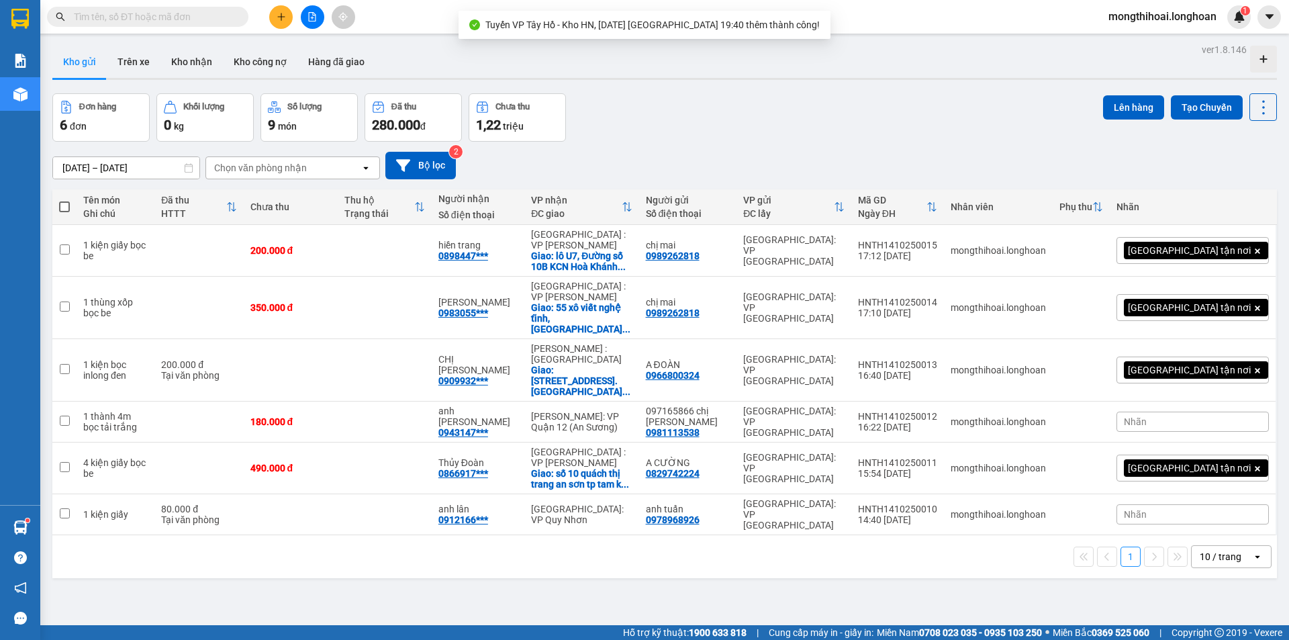
drag, startPoint x: 68, startPoint y: 204, endPoint x: 200, endPoint y: 297, distance: 161.9
click at [75, 206] on th at bounding box center [64, 207] width 24 height 36
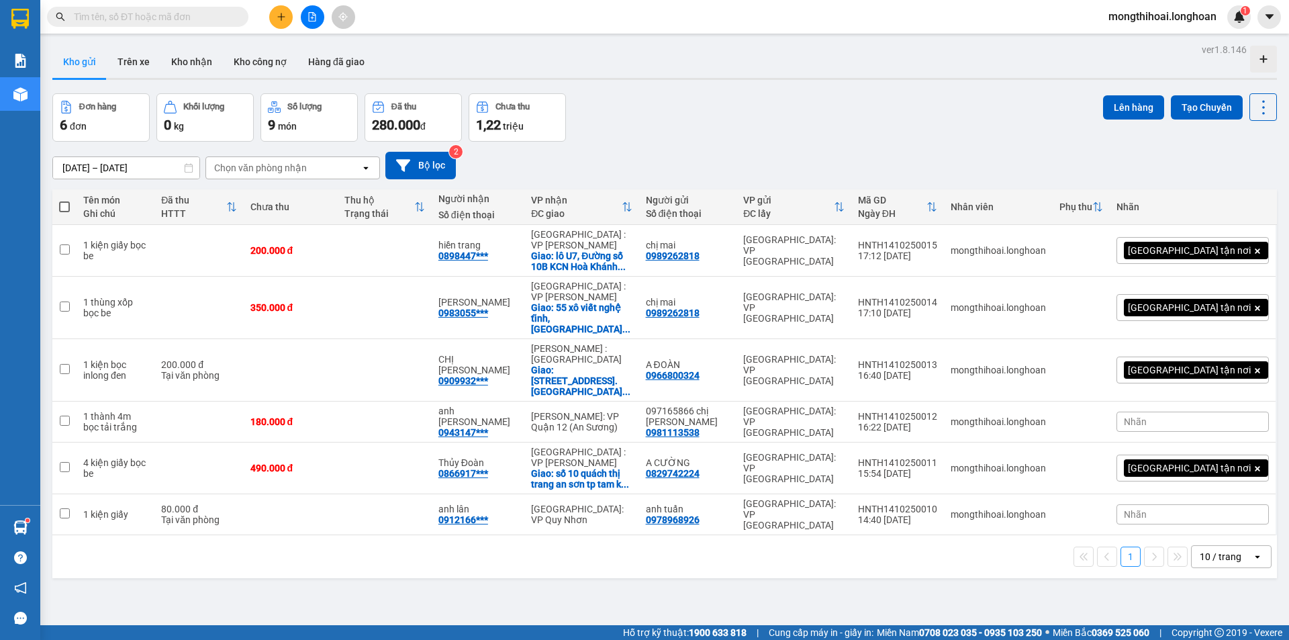
click at [64, 201] on span at bounding box center [64, 206] width 11 height 11
click at [64, 200] on input "checkbox" at bounding box center [64, 200] width 0 height 0
checkbox input "true"
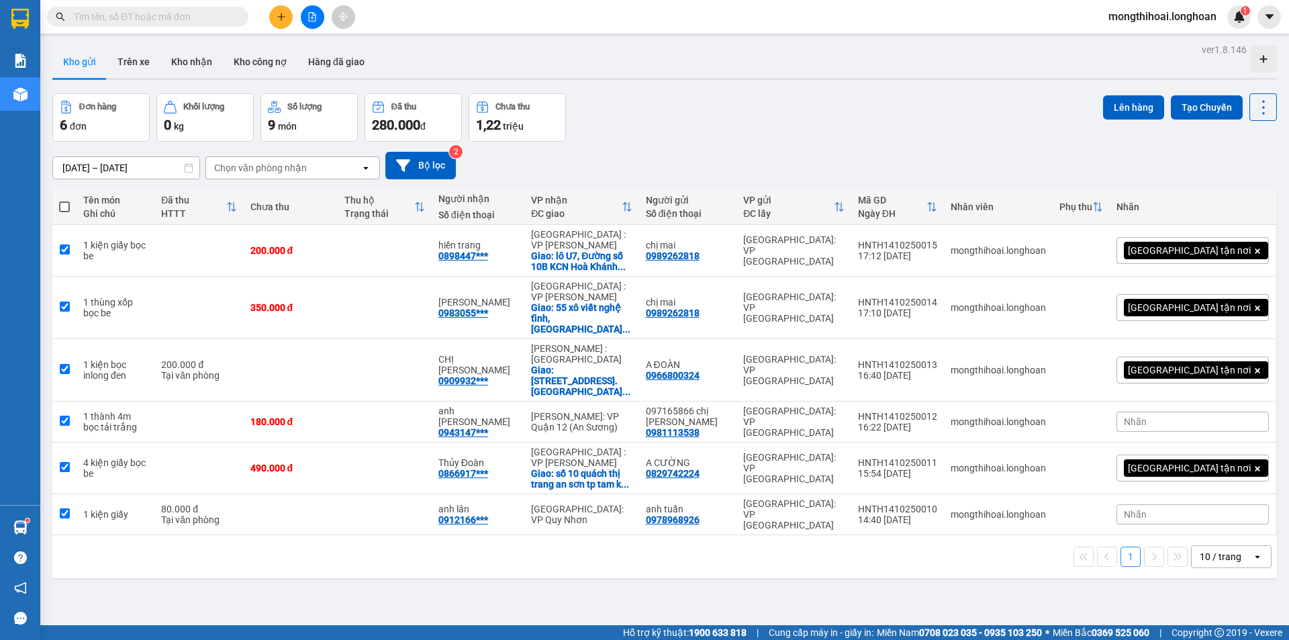
checkbox input "true"
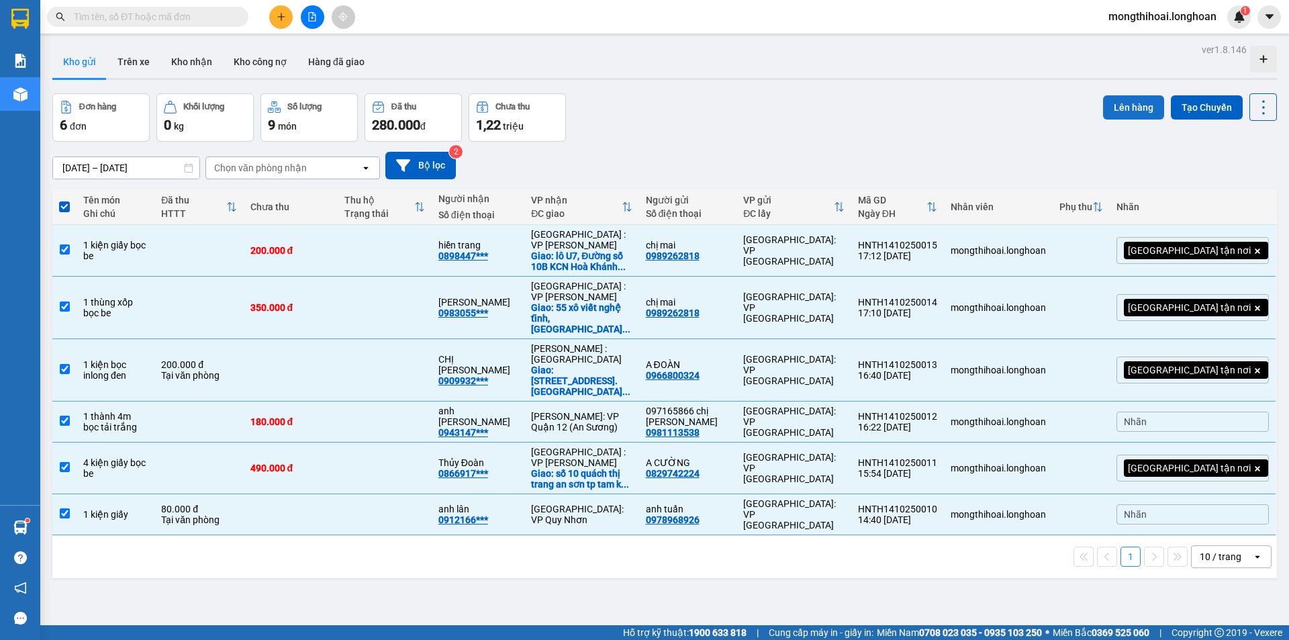
click at [1118, 103] on button "Lên hàng" at bounding box center [1133, 107] width 61 height 24
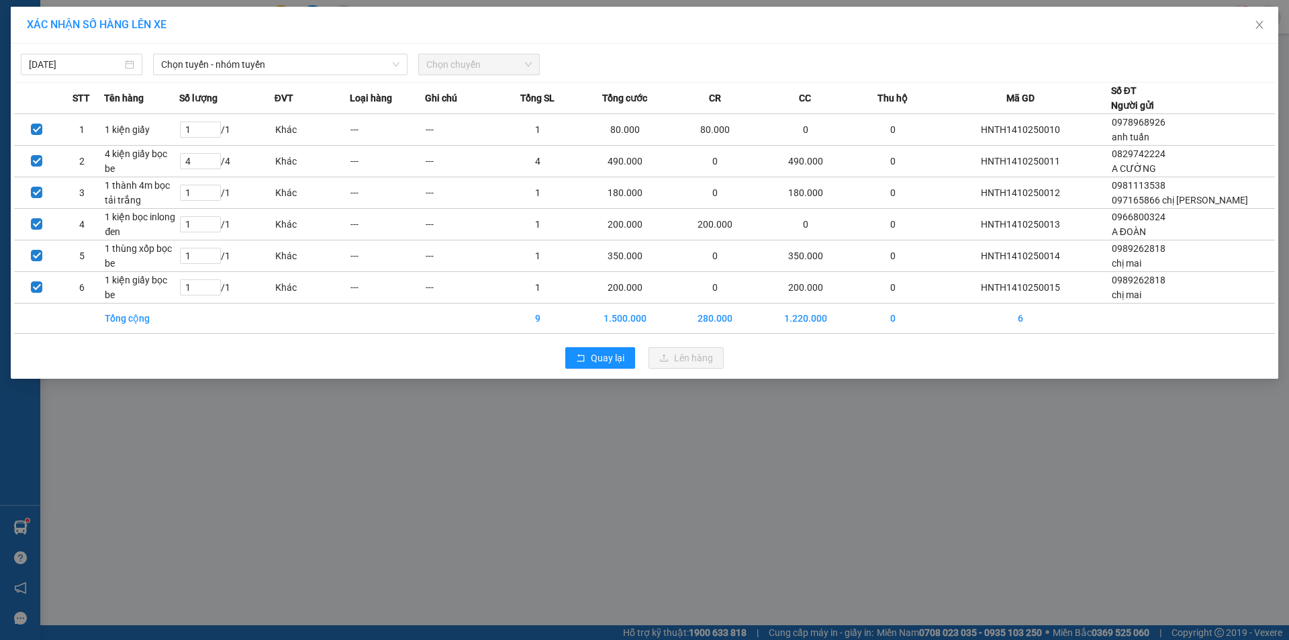
click at [328, 76] on div "[DATE] Chọn tuyến - nhóm tuyến Chọn chuyến STT Tên hàng Số lượng ĐVT Loại hàng …" at bounding box center [645, 211] width 1268 height 335
click at [328, 64] on span "Chọn tuyến - nhóm tuyến" at bounding box center [280, 64] width 238 height 20
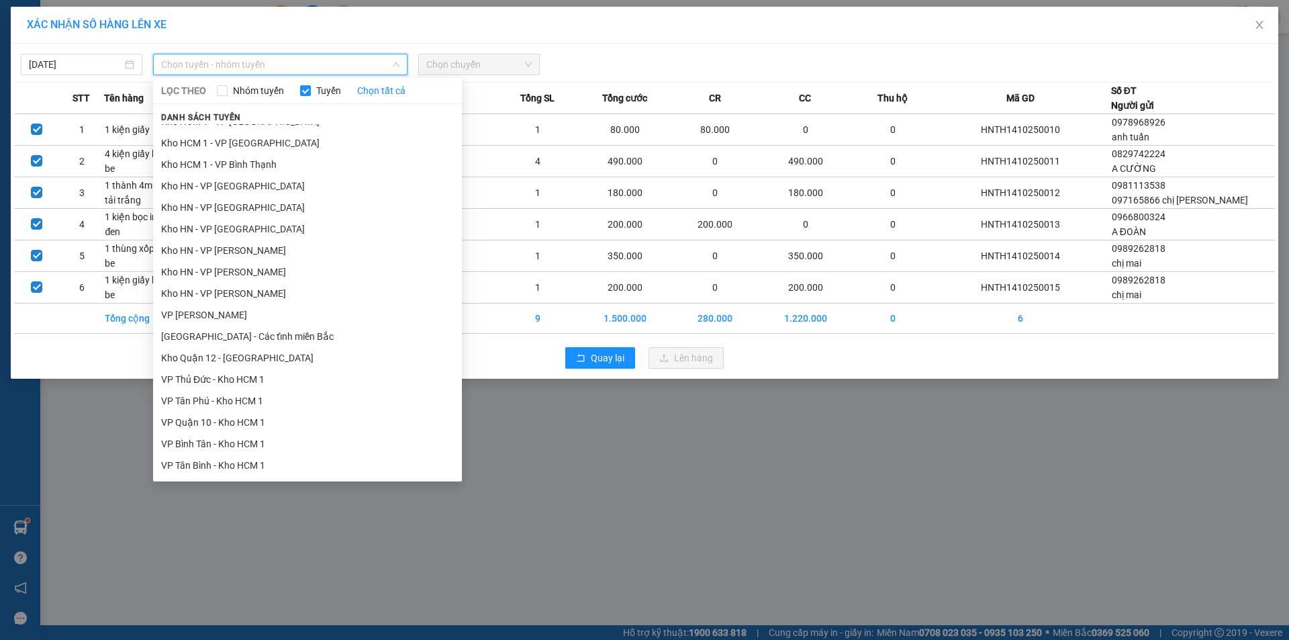
scroll to position [604, 0]
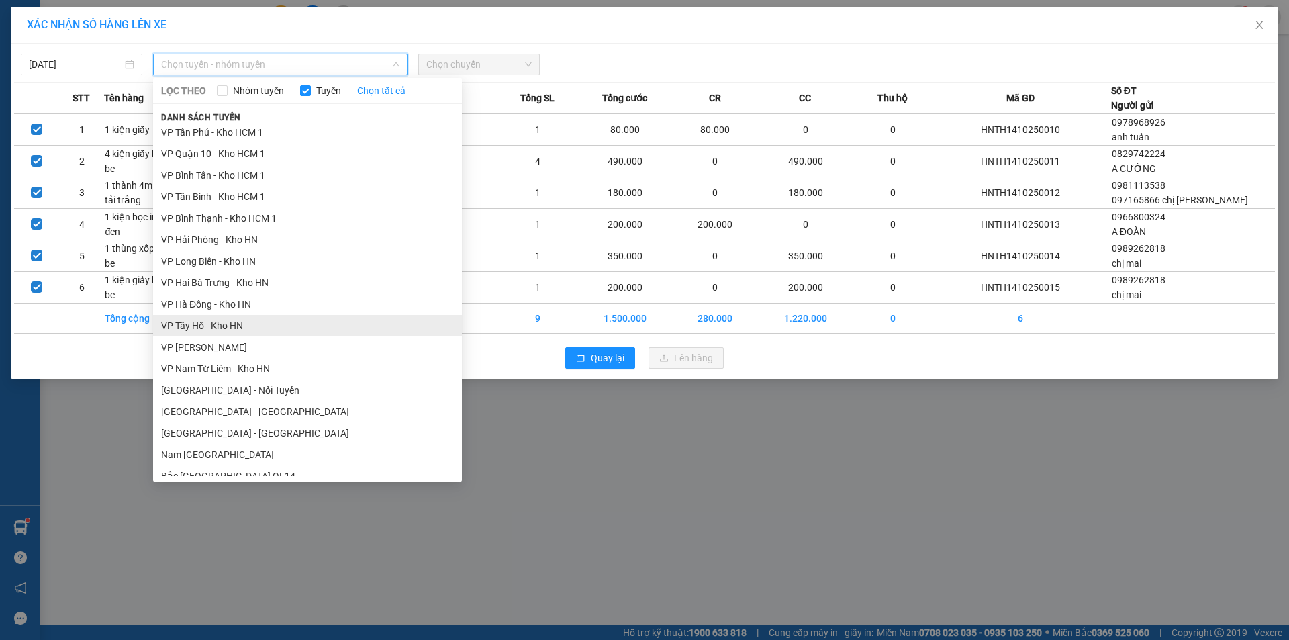
drag, startPoint x: 194, startPoint y: 323, endPoint x: 246, endPoint y: 210, distance: 124.1
click at [193, 322] on li "VP Tây Hồ - Kho HN" at bounding box center [307, 325] width 309 height 21
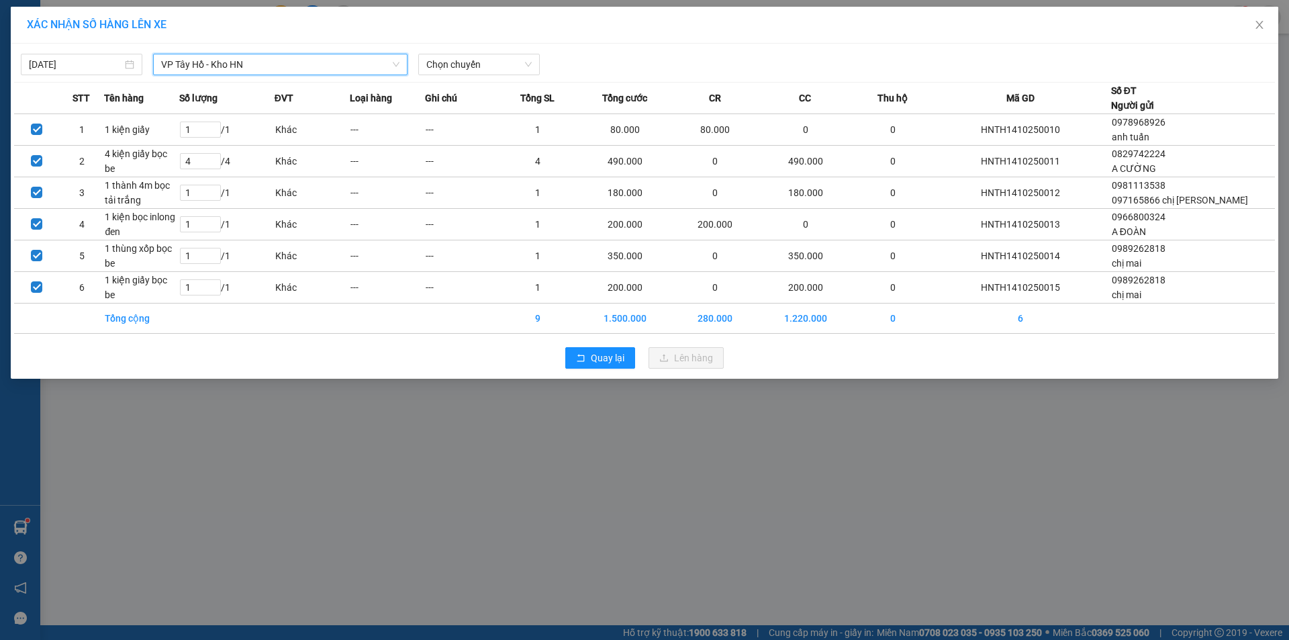
click at [506, 48] on div "[DATE] VP [GEOGRAPHIC_DATA] - [GEOGRAPHIC_DATA] HN VP [GEOGRAPHIC_DATA] - [GEOG…" at bounding box center [644, 61] width 1261 height 28
click at [503, 64] on span "Chọn chuyến" at bounding box center [478, 64] width 105 height 20
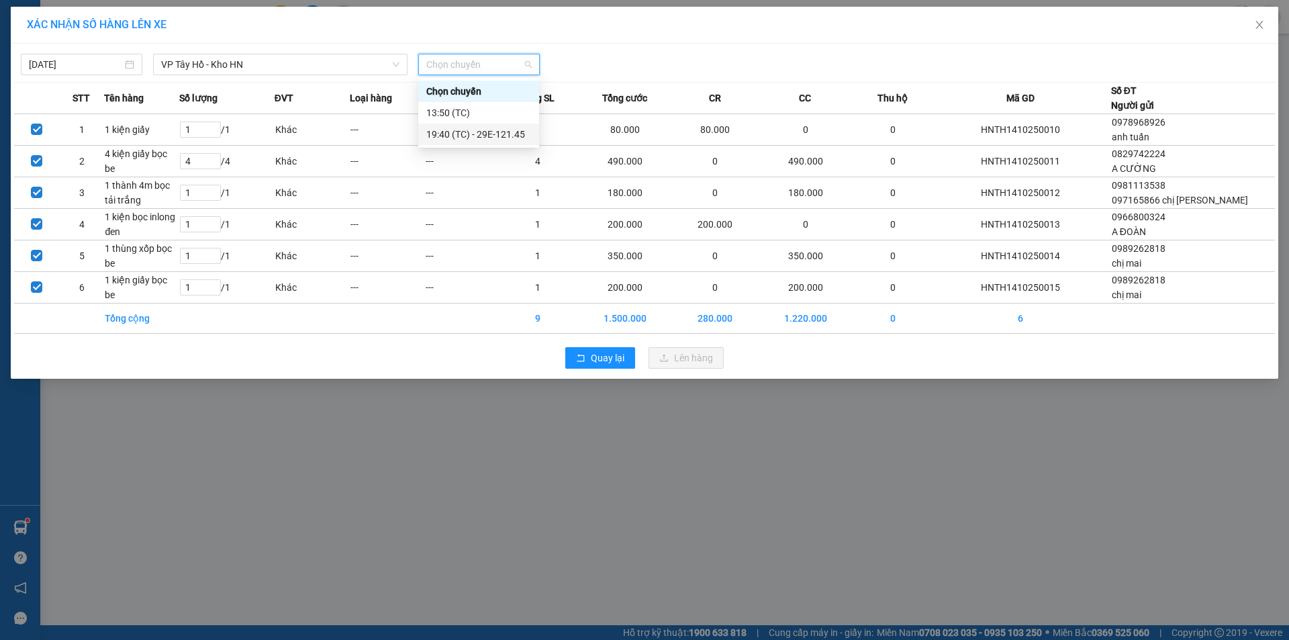
click at [450, 133] on div "19:40 (TC) - 29E-121.45" at bounding box center [478, 134] width 105 height 15
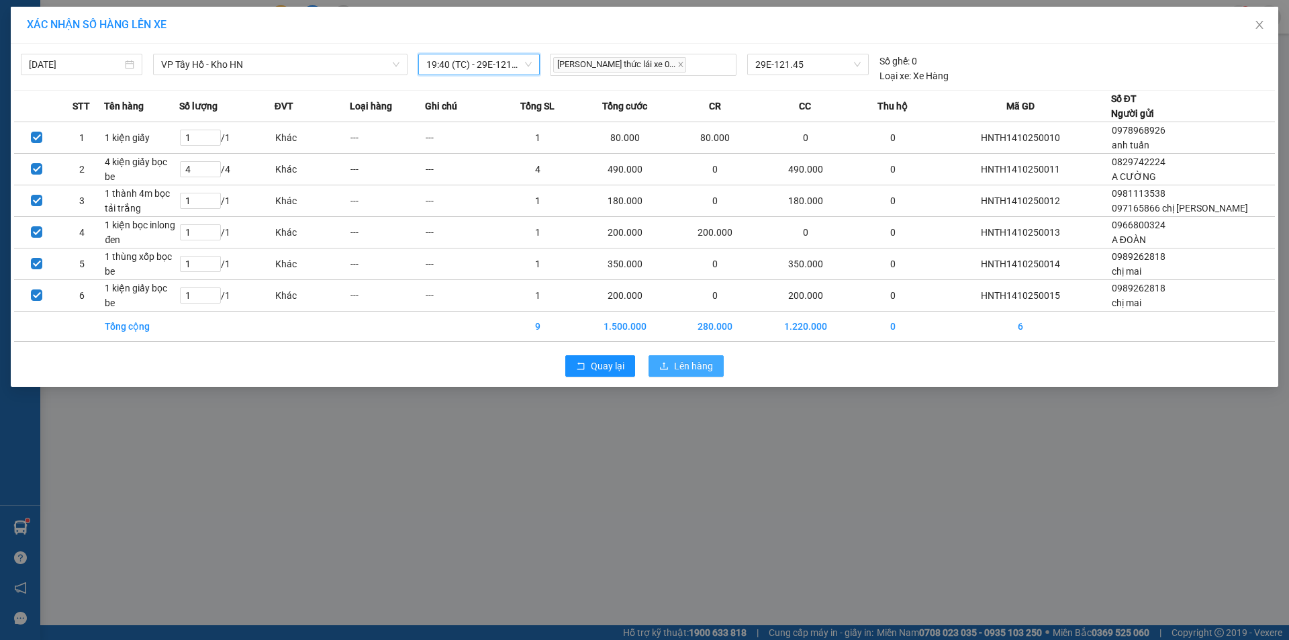
click at [692, 357] on button "Lên hàng" at bounding box center [686, 365] width 75 height 21
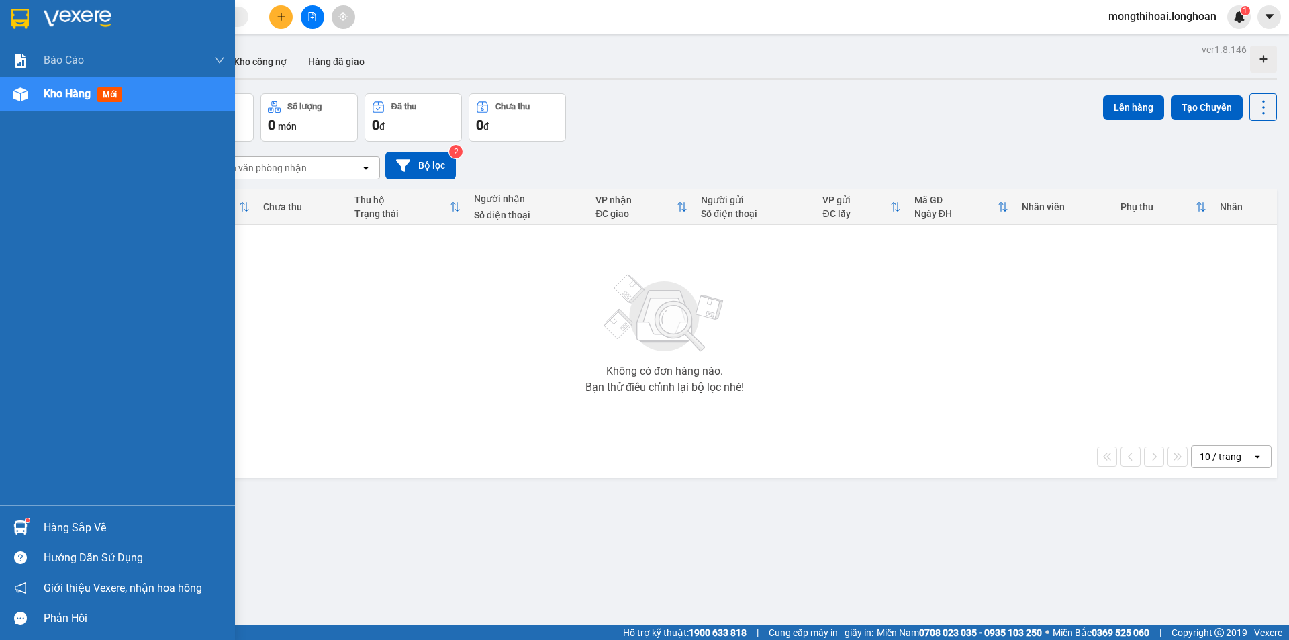
click at [5, 13] on div at bounding box center [117, 22] width 235 height 44
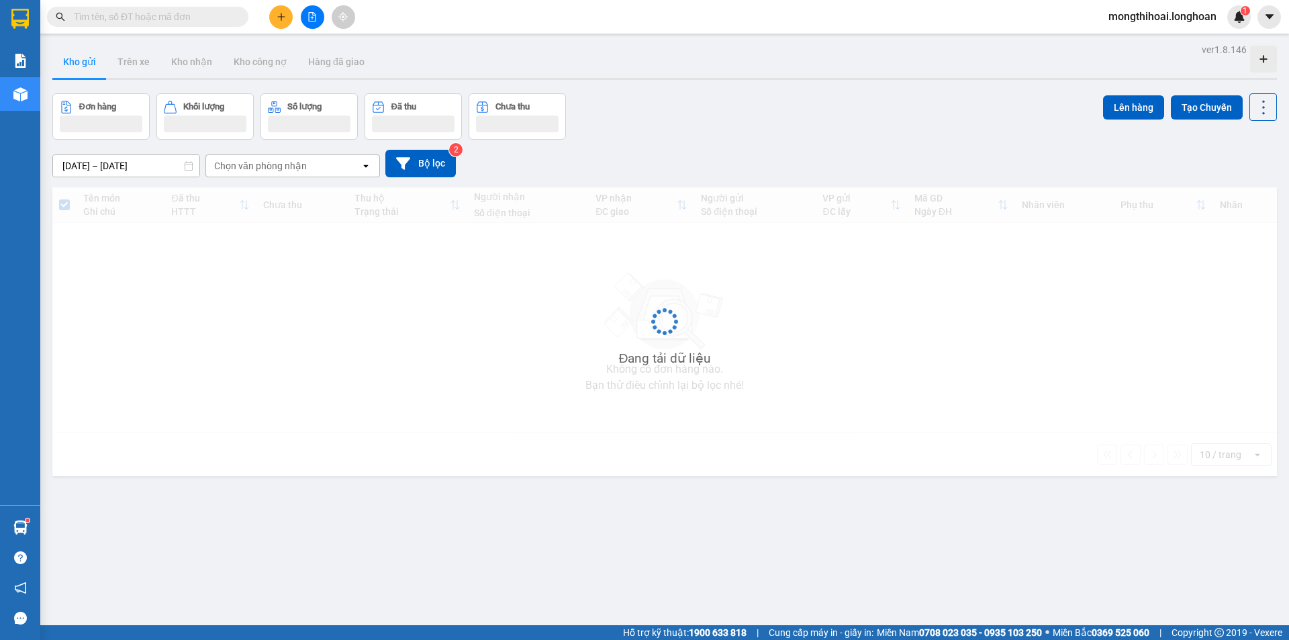
click at [311, 17] on icon "file-add" at bounding box center [312, 16] width 9 height 9
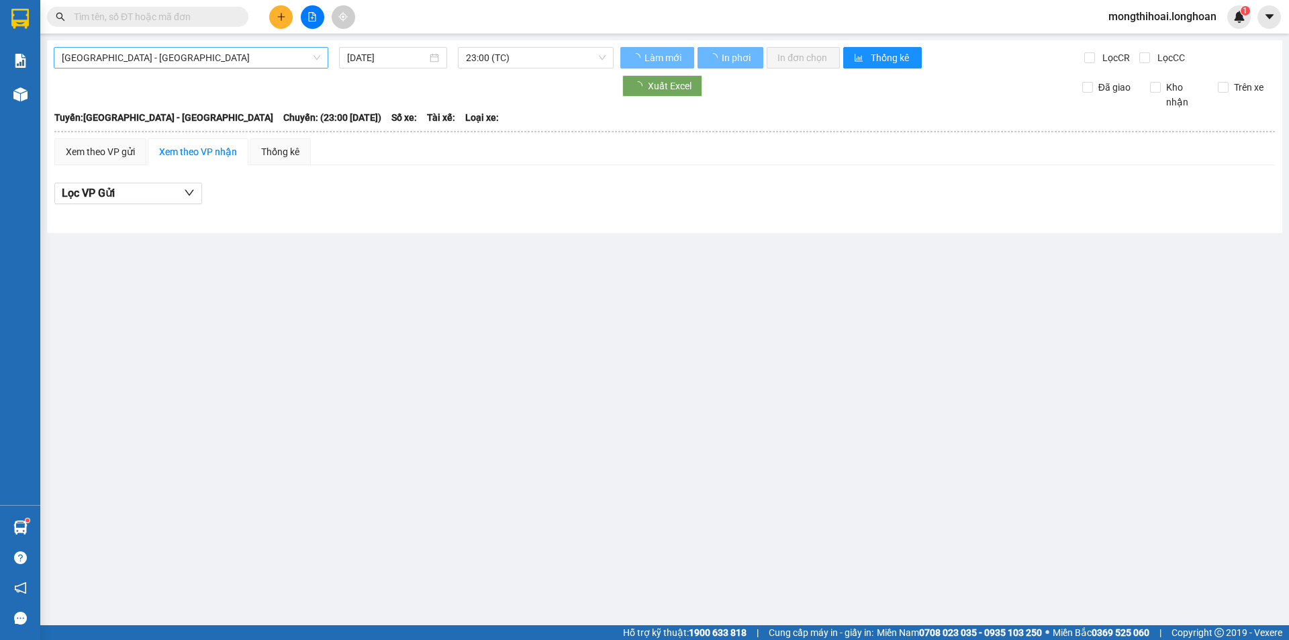
click at [281, 53] on span "[GEOGRAPHIC_DATA] - [GEOGRAPHIC_DATA]" at bounding box center [191, 58] width 259 height 20
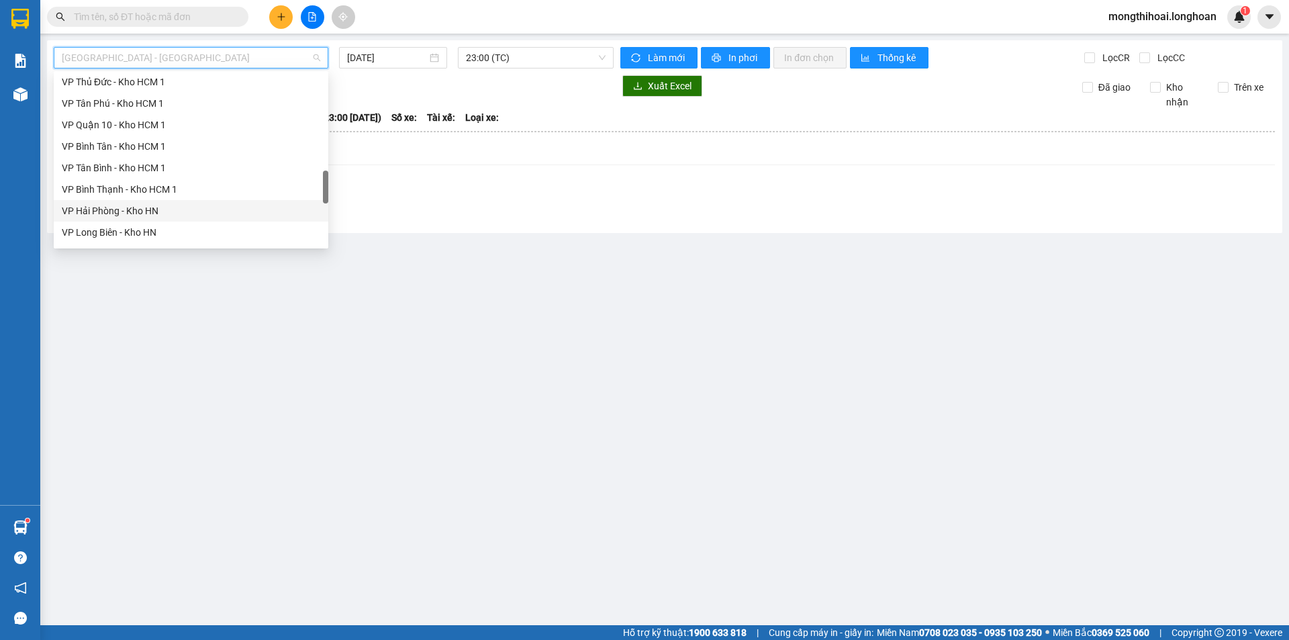
scroll to position [739, 0]
click at [125, 157] on div "VP Tây Hồ - Kho HN" at bounding box center [191, 162] width 259 height 15
type input "[DATE]"
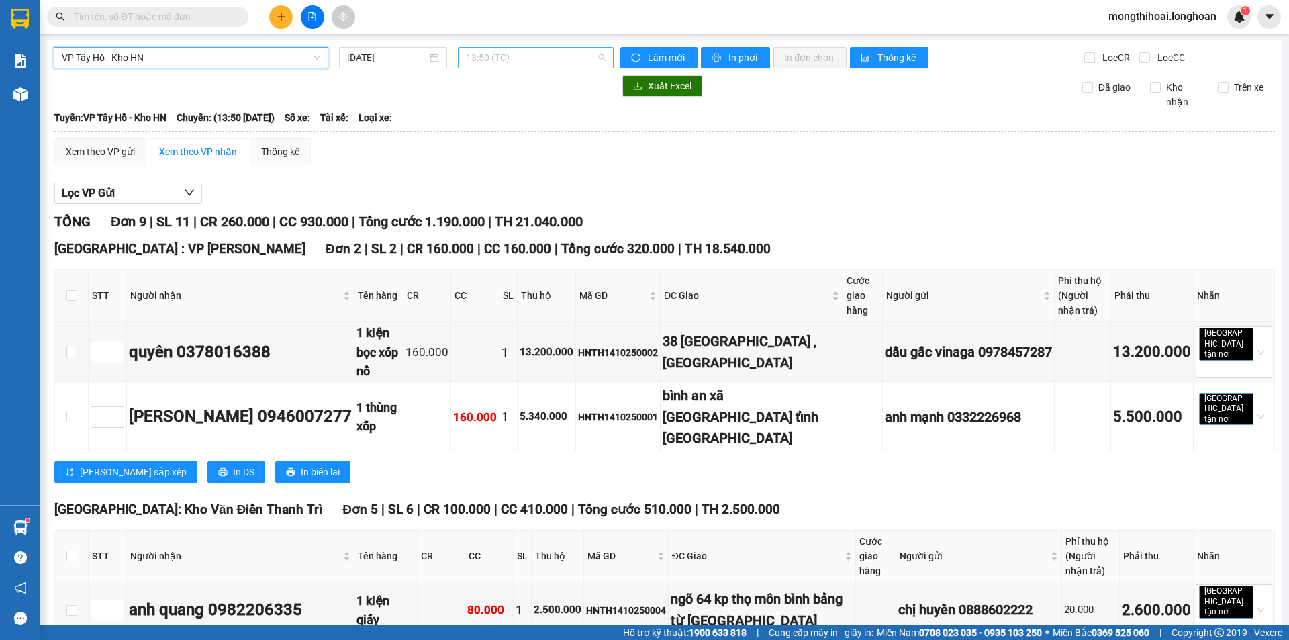
click at [552, 55] on span "13:50 (TC)" at bounding box center [536, 58] width 140 height 20
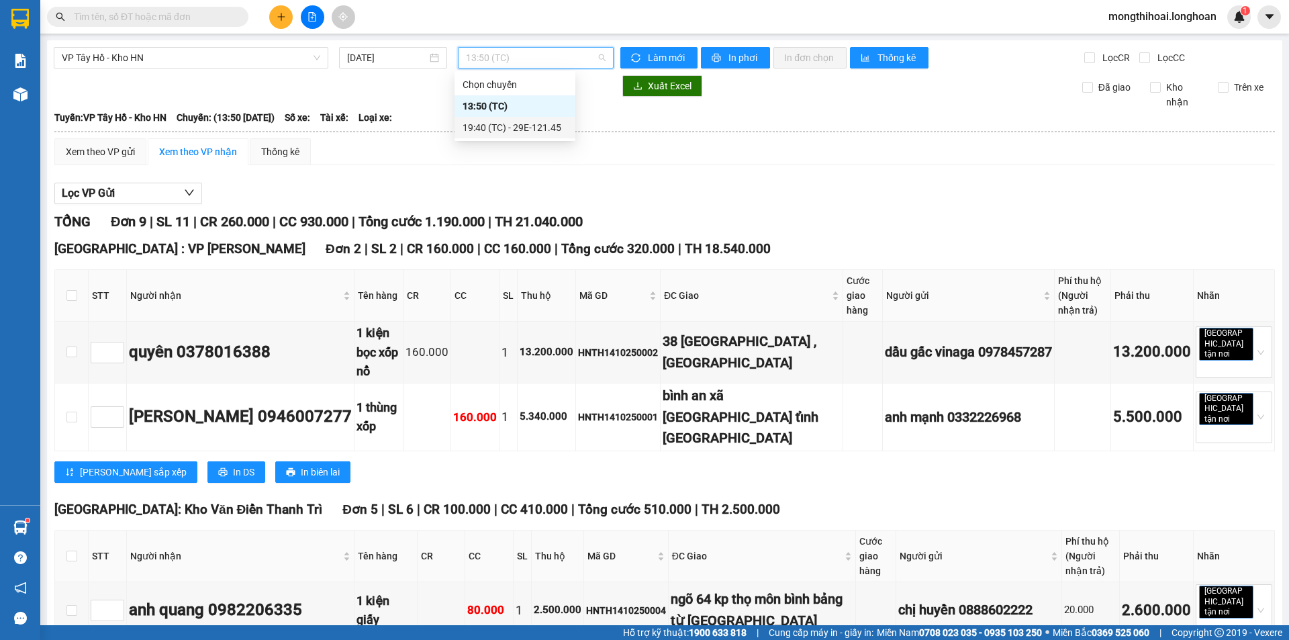
click at [462, 120] on div "19:40 (TC) - 29E-121.45" at bounding box center [515, 127] width 121 height 21
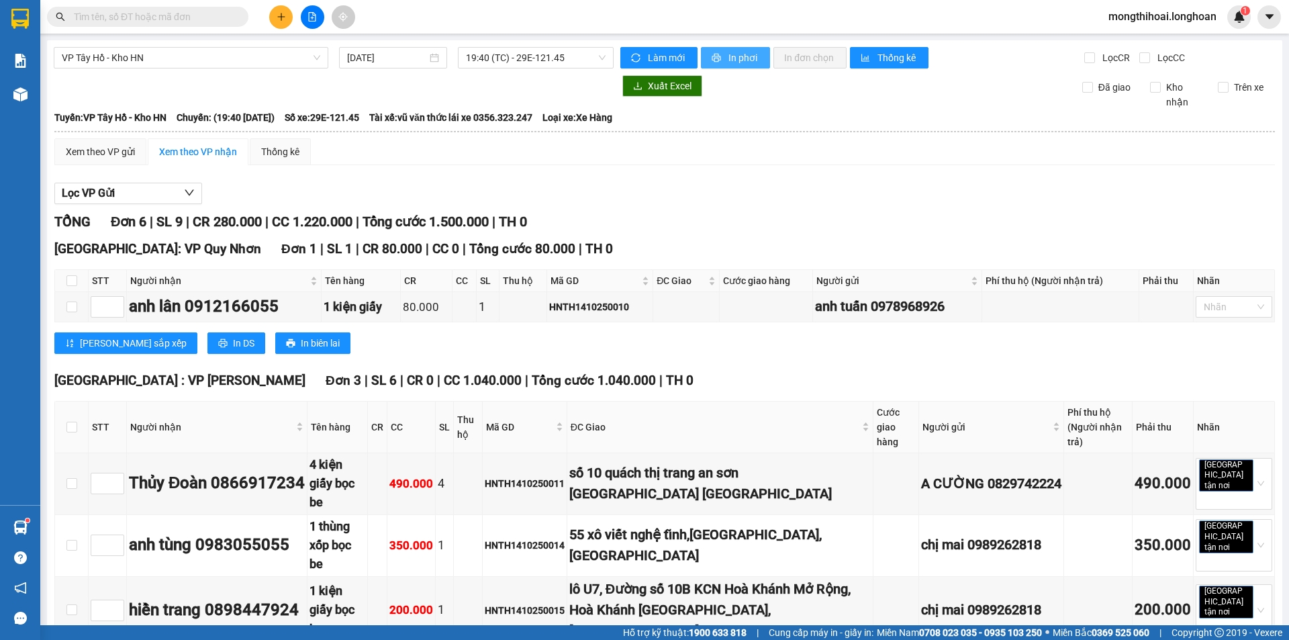
click at [735, 55] on span "In phơi" at bounding box center [744, 57] width 31 height 15
